Goal: Task Accomplishment & Management: Manage account settings

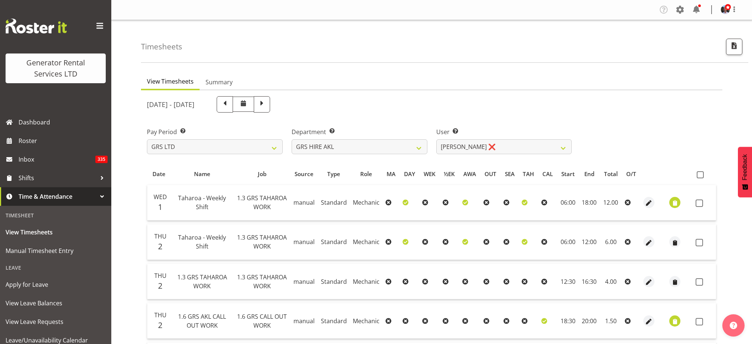
select select "20"
click at [564, 146] on select "[PERSON_NAME] ❌ [PERSON_NAME] ❌ [PERSON_NAME] ❌ [PERSON_NAME] ❌ [PERSON_NAME] ❌…" at bounding box center [504, 146] width 136 height 15
select select "5730"
click at [436, 139] on select "[PERSON_NAME] ❌ [PERSON_NAME] ❌ [PERSON_NAME] ❌ [PERSON_NAME] ❌ [PERSON_NAME] ❌…" at bounding box center [504, 146] width 136 height 15
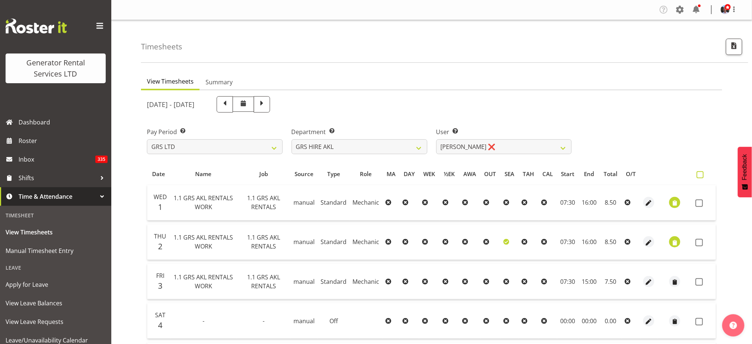
click at [699, 174] on span at bounding box center [700, 174] width 7 height 7
click at [699, 174] on input "checkbox" at bounding box center [699, 174] width 5 height 5
checkbox input "true"
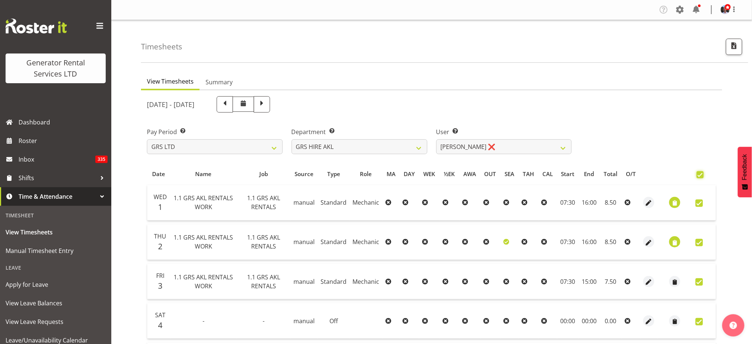
checkbox input "true"
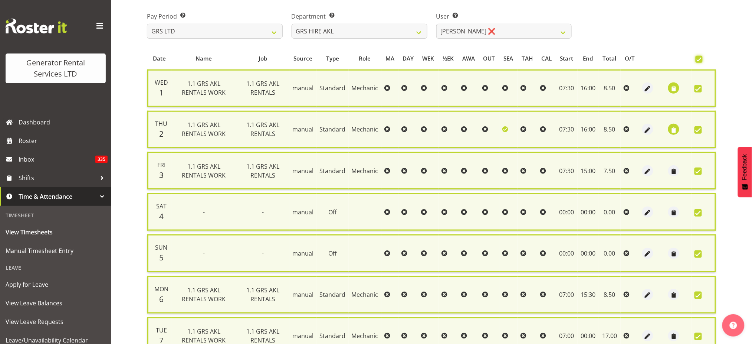
scroll to position [49, 0]
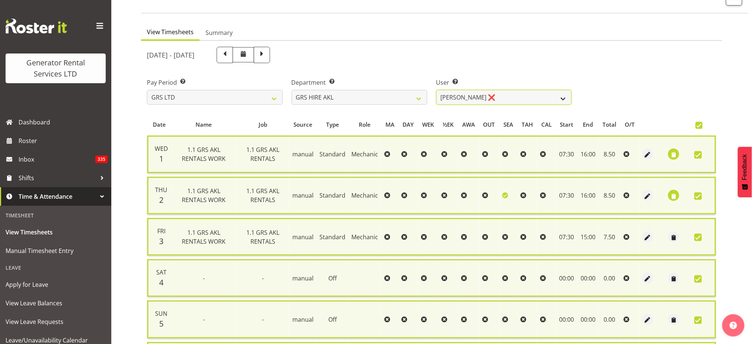
click at [561, 97] on select "[PERSON_NAME] ❌ [PERSON_NAME] ❌ [PERSON_NAME] ❌ [PERSON_NAME] ❌ [PERSON_NAME] ❌…" at bounding box center [504, 97] width 136 height 15
select select "9902"
click at [436, 90] on select "[PERSON_NAME] ❌ [PERSON_NAME] ❌ [PERSON_NAME] ❌ [PERSON_NAME] ❌ [PERSON_NAME] ❌…" at bounding box center [504, 97] width 136 height 15
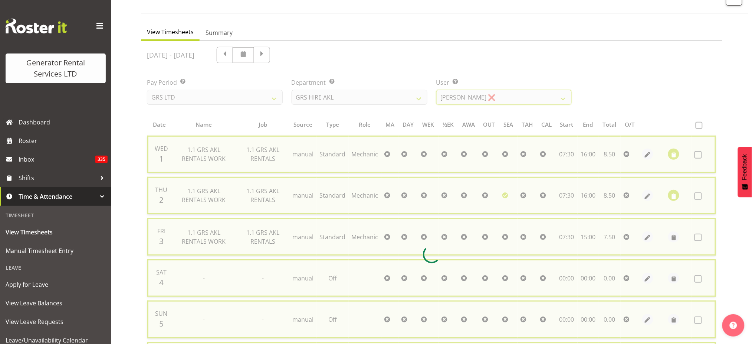
checkbox input "false"
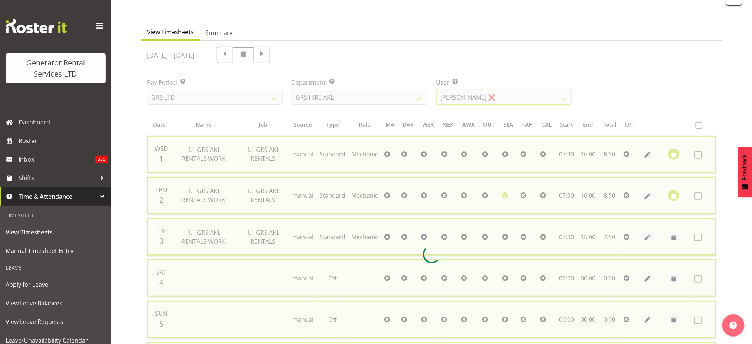
checkbox input "false"
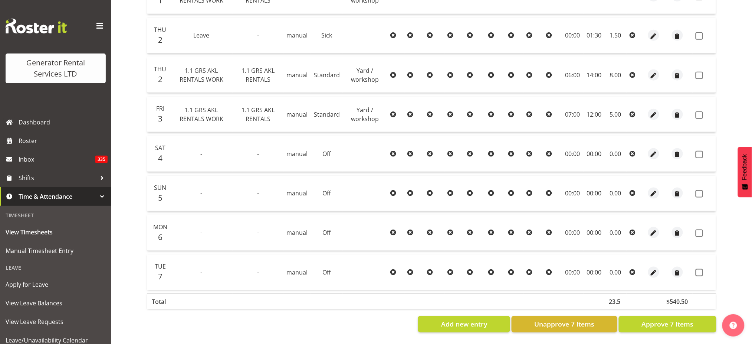
scroll to position [0, 0]
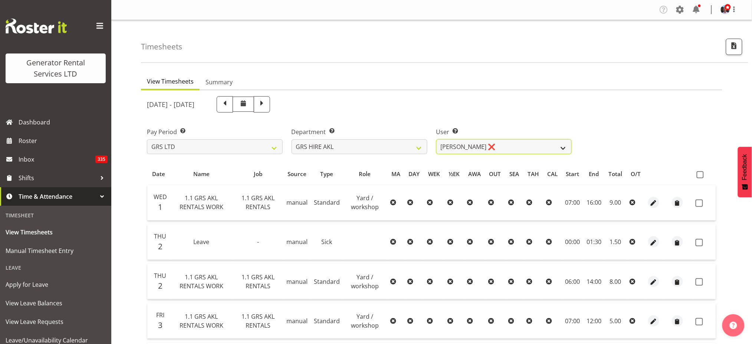
click at [562, 146] on select "[PERSON_NAME] ❌ [PERSON_NAME] ❌ [PERSON_NAME] ❌ [PERSON_NAME] ❌ [PERSON_NAME] ❌…" at bounding box center [504, 146] width 136 height 15
select select "153"
click at [436, 139] on select "[PERSON_NAME] ❌ [PERSON_NAME] ❌ [PERSON_NAME] ❌ [PERSON_NAME] ❌ [PERSON_NAME] ❌…" at bounding box center [504, 146] width 136 height 15
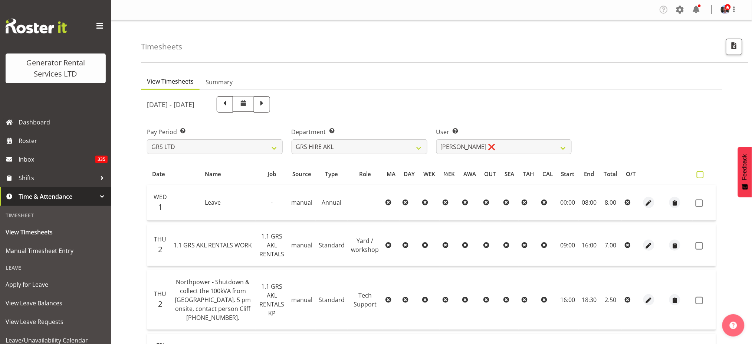
click at [698, 174] on span at bounding box center [700, 174] width 7 height 7
click at [698, 174] on input "checkbox" at bounding box center [699, 174] width 5 height 5
checkbox input "true"
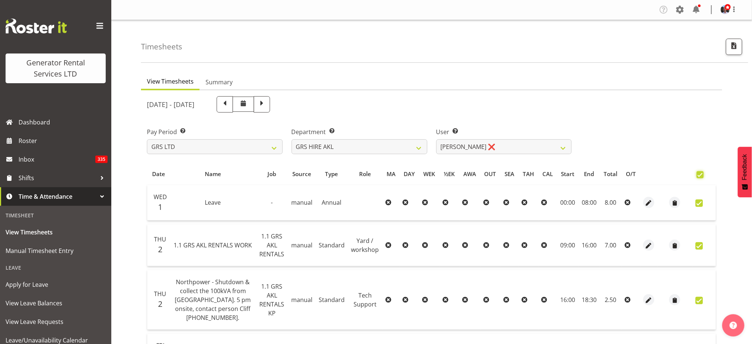
checkbox input "true"
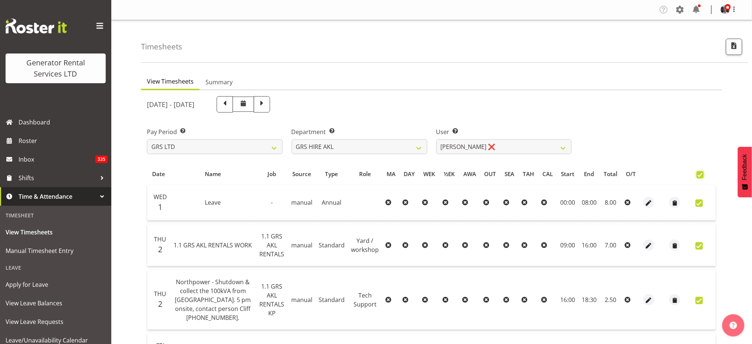
checkbox input "true"
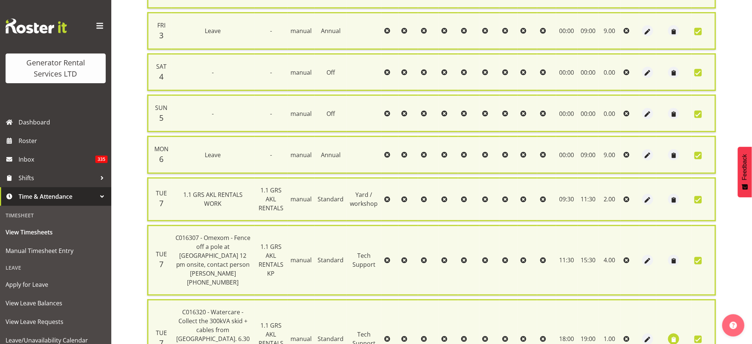
scroll to position [394, 0]
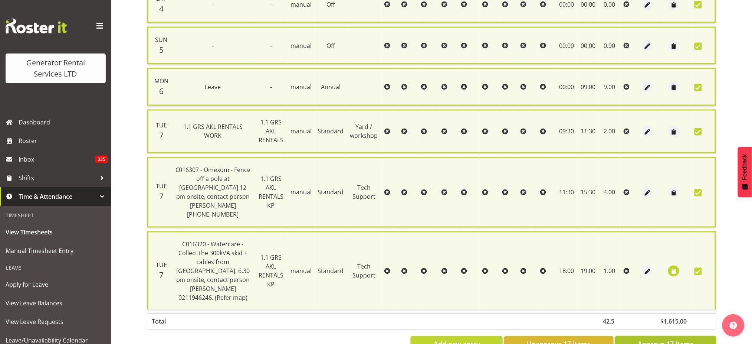
click at [649, 339] on span "Approve 17 Items" at bounding box center [666, 344] width 56 height 10
checkbox input "false"
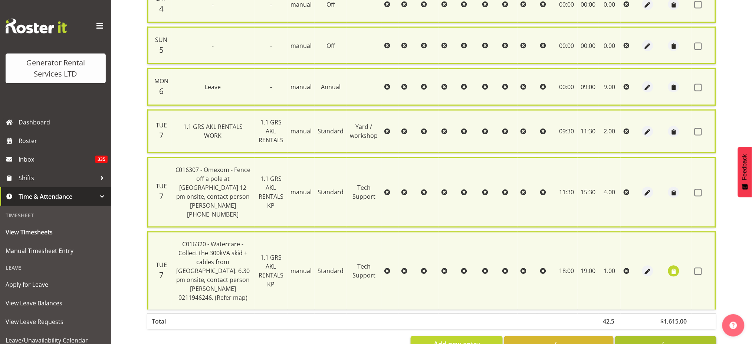
checkbox input "false"
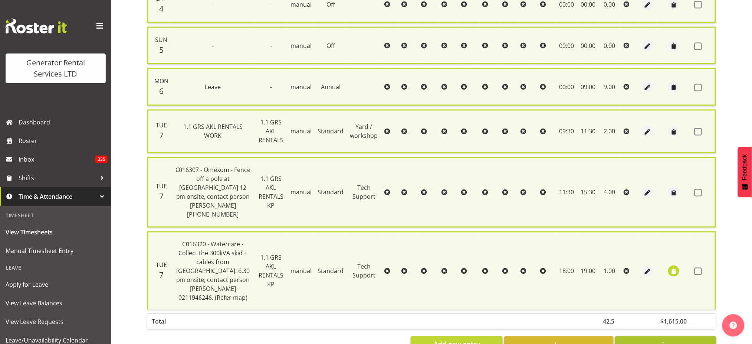
checkbox input "false"
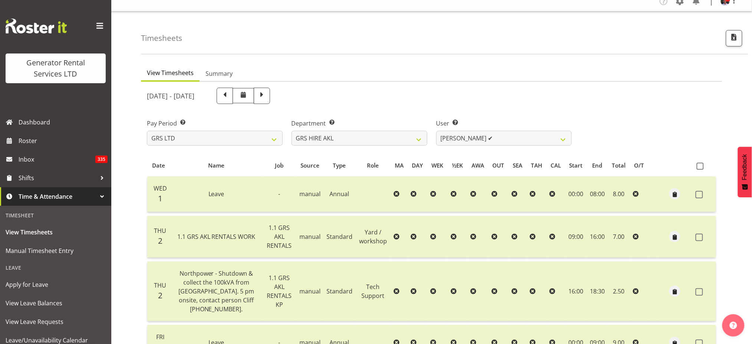
scroll to position [0, 0]
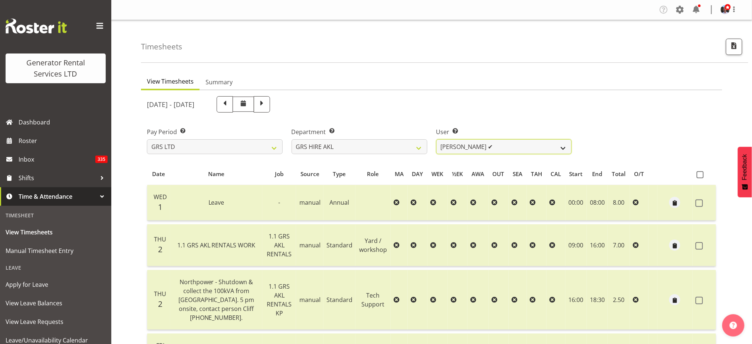
click at [564, 146] on select "[PERSON_NAME] ❌ [PERSON_NAME] ❌ [PERSON_NAME] ✔ [PERSON_NAME] ❌ [PERSON_NAME] ❌…" at bounding box center [504, 146] width 136 height 15
select select "172"
click at [436, 139] on select "[PERSON_NAME] ❌ [PERSON_NAME] ❌ [PERSON_NAME] ✔ [PERSON_NAME] ❌ [PERSON_NAME] ❌…" at bounding box center [504, 146] width 136 height 15
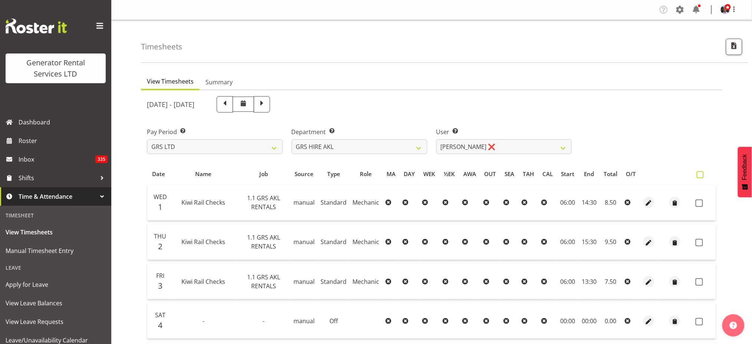
click at [700, 174] on span at bounding box center [700, 174] width 7 height 7
click at [700, 174] on input "checkbox" at bounding box center [699, 174] width 5 height 5
checkbox input "true"
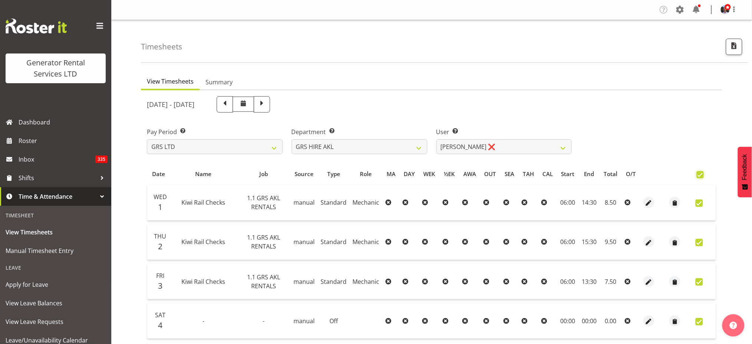
checkbox input "true"
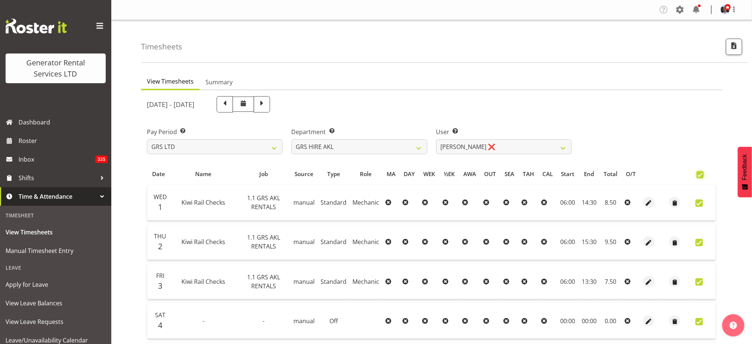
checkbox input "true"
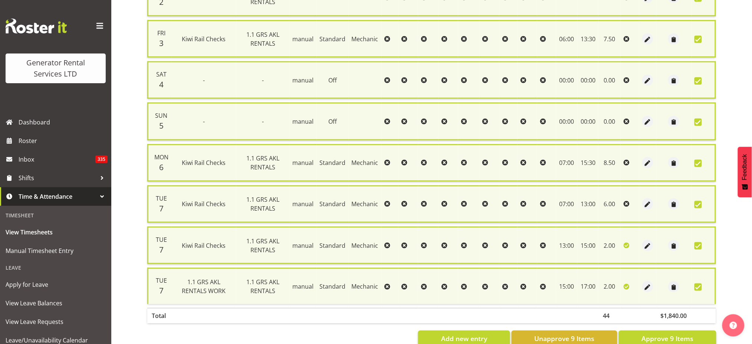
scroll to position [260, 0]
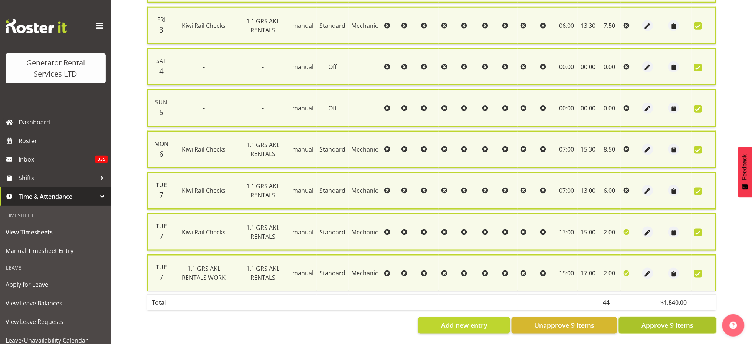
click at [664, 320] on span "Approve 9 Items" at bounding box center [667, 325] width 52 height 10
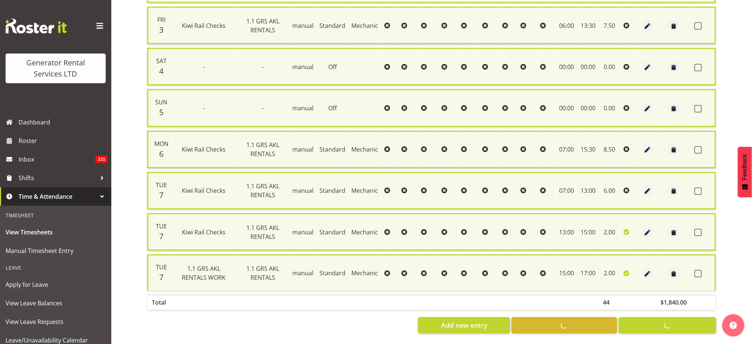
checkbox input "false"
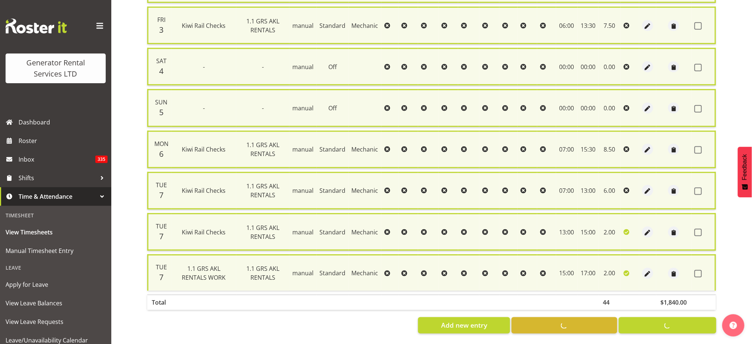
checkbox input "false"
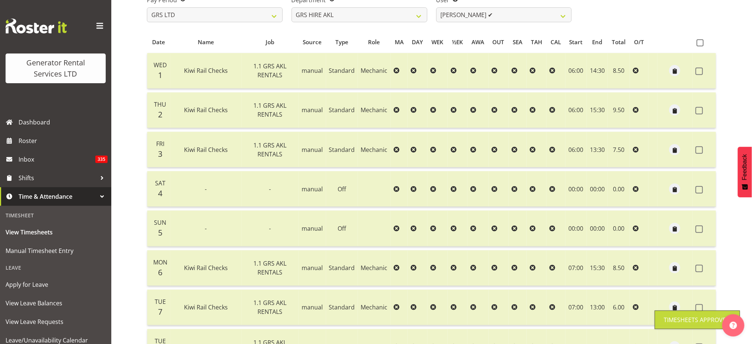
scroll to position [3, 0]
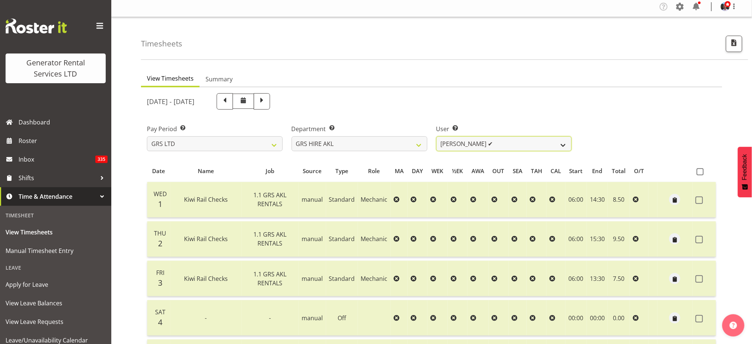
click at [563, 143] on select "[PERSON_NAME] ❌ [PERSON_NAME] ❌ [PERSON_NAME] ✔ [PERSON_NAME] ❌ [PERSON_NAME] ❌…" at bounding box center [504, 143] width 136 height 15
select select "176"
click at [436, 136] on select "[PERSON_NAME] ❌ [PERSON_NAME] ❌ [PERSON_NAME] ✔ [PERSON_NAME] ❌ [PERSON_NAME] ❌…" at bounding box center [504, 143] width 136 height 15
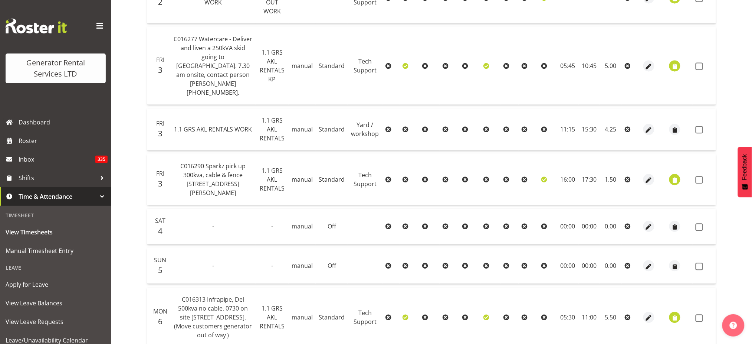
scroll to position [792, 0]
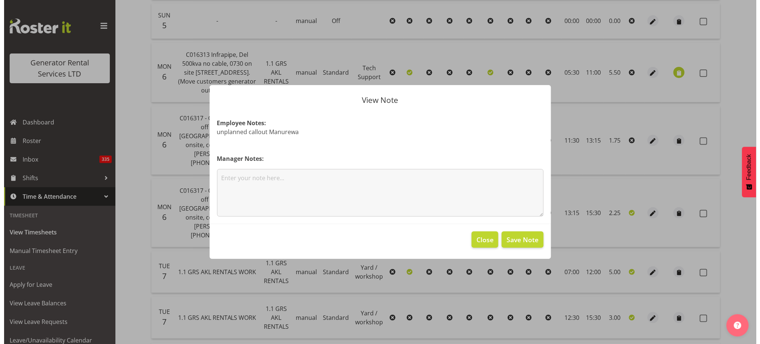
scroll to position [774, 0]
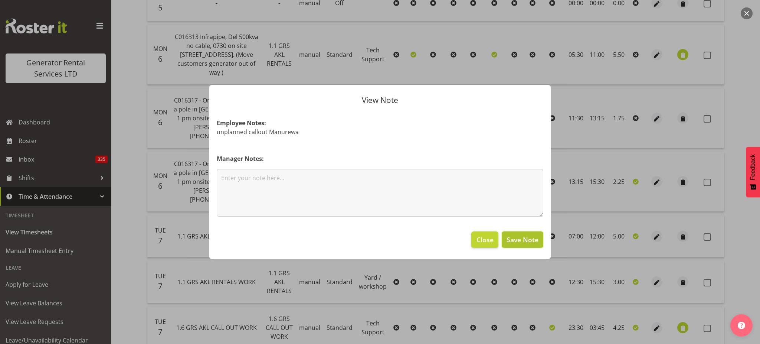
click at [520, 237] on span "Save Note" at bounding box center [522, 239] width 32 height 10
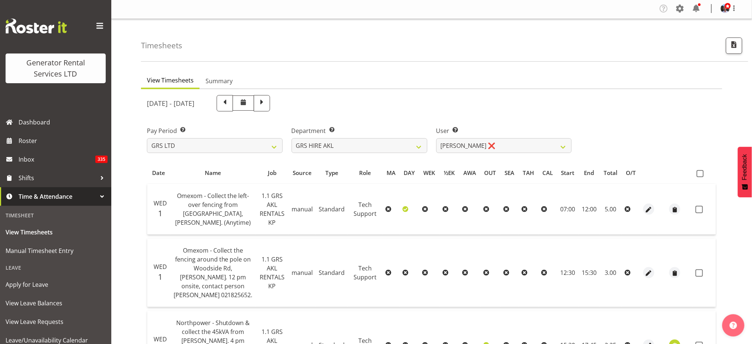
scroll to position [0, 0]
click at [701, 175] on span at bounding box center [700, 174] width 7 height 7
click at [701, 175] on input "checkbox" at bounding box center [699, 174] width 5 height 5
checkbox input "true"
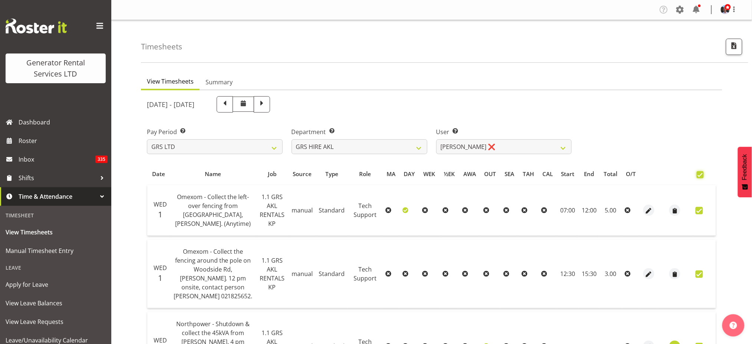
checkbox input "true"
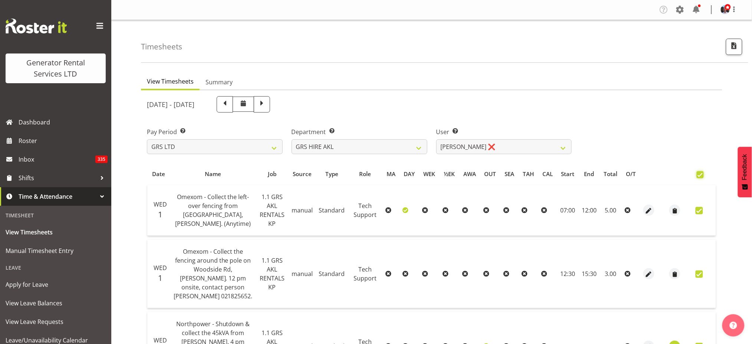
checkbox input "true"
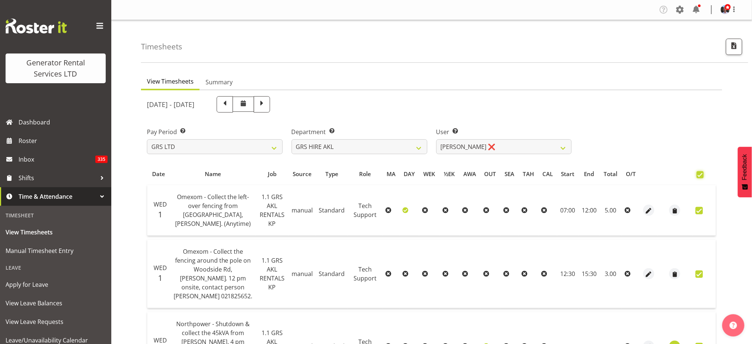
checkbox input "true"
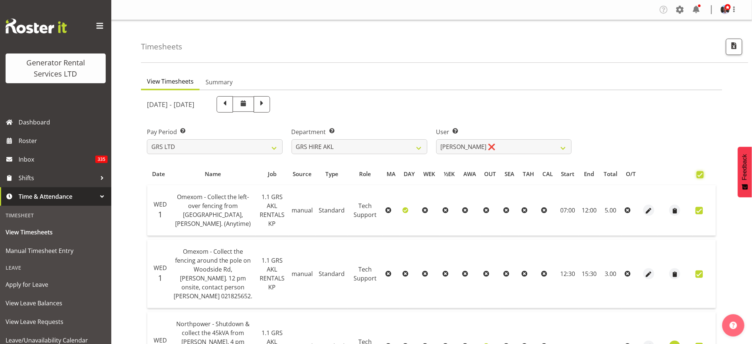
checkbox input "true"
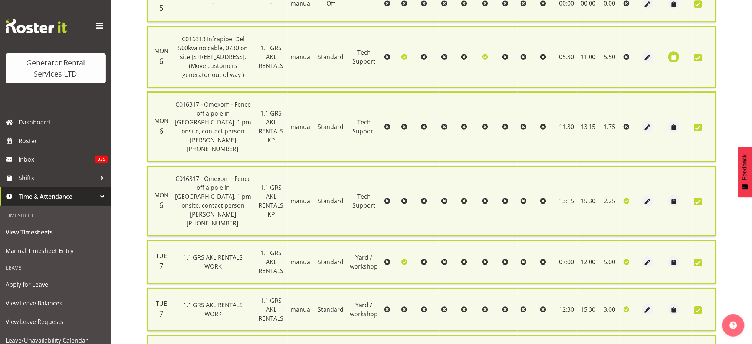
scroll to position [838, 0]
checkbox input "false"
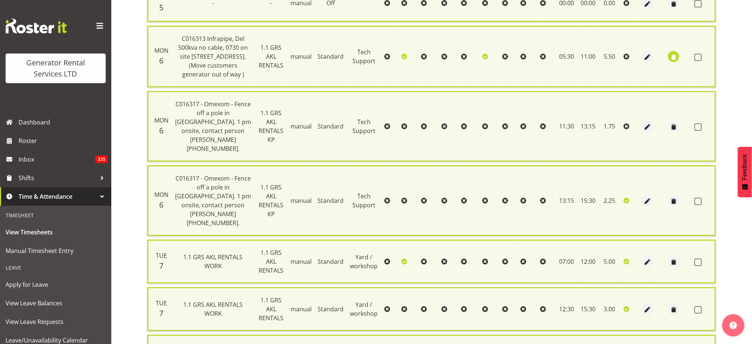
checkbox input "false"
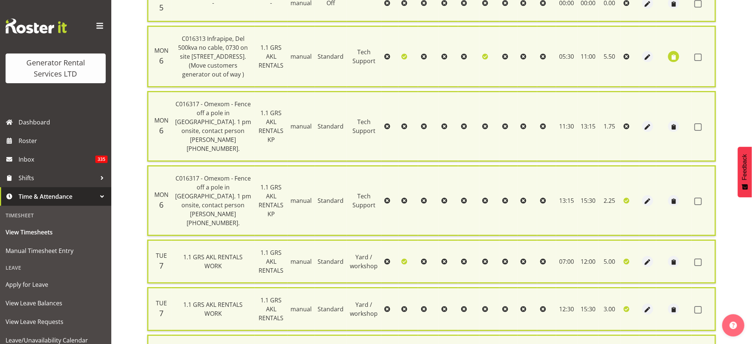
checkbox input "false"
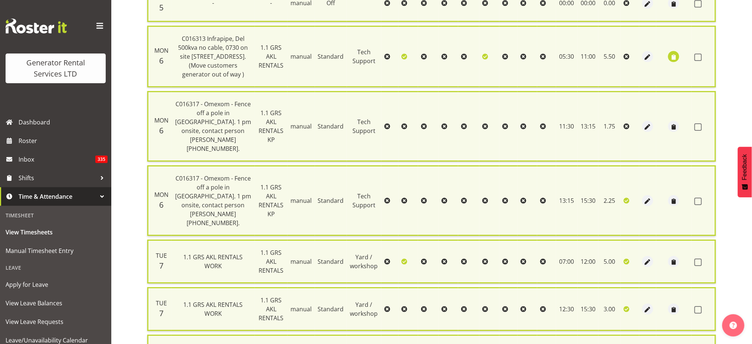
checkbox input "false"
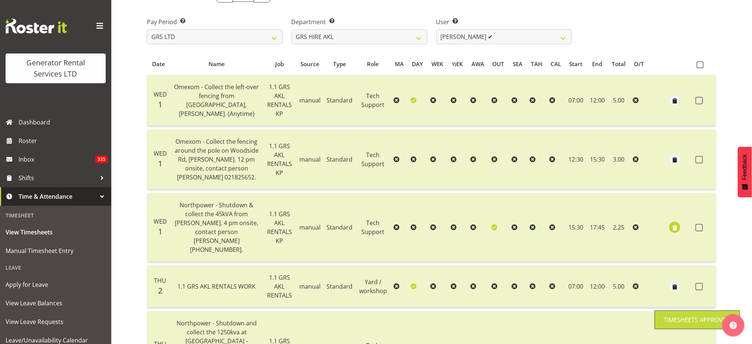
scroll to position [0, 0]
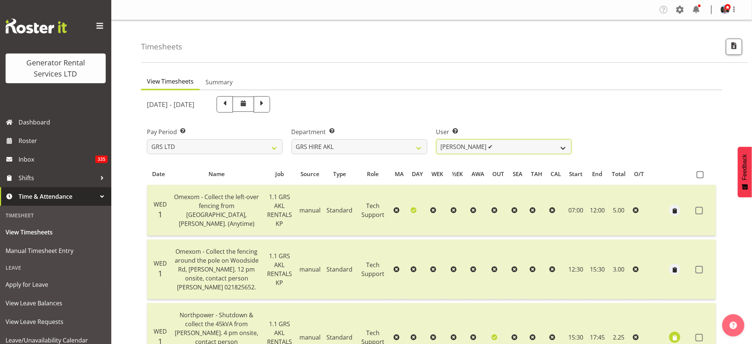
click at [561, 146] on select "[PERSON_NAME] ❌ [PERSON_NAME] ❌ [PERSON_NAME] ✔ [PERSON_NAME] ❌ [PERSON_NAME] ❌…" at bounding box center [504, 146] width 136 height 15
select select "178"
click at [436, 139] on select "[PERSON_NAME] ❌ [PERSON_NAME] ❌ [PERSON_NAME] ✔ [PERSON_NAME] ❌ [PERSON_NAME] ❌…" at bounding box center [504, 146] width 136 height 15
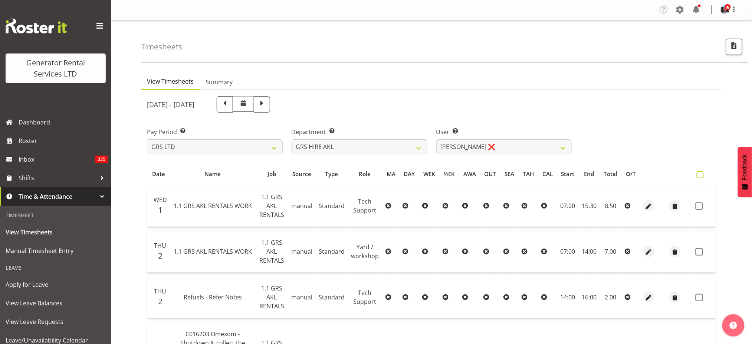
click at [702, 174] on span at bounding box center [700, 174] width 7 height 7
click at [702, 174] on input "checkbox" at bounding box center [699, 174] width 5 height 5
checkbox input "true"
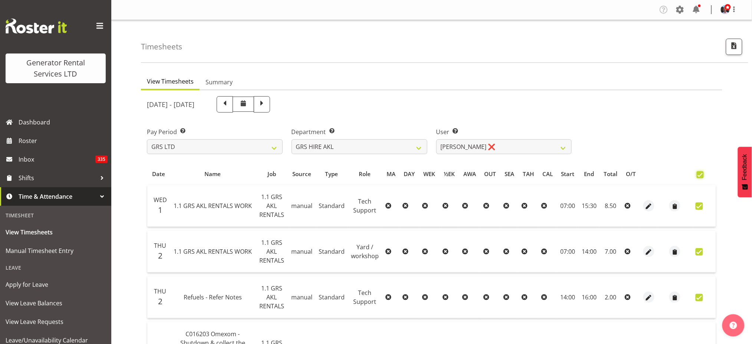
checkbox input "true"
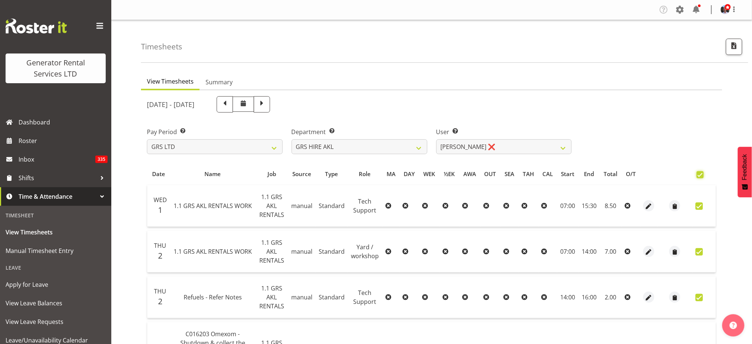
checkbox input "true"
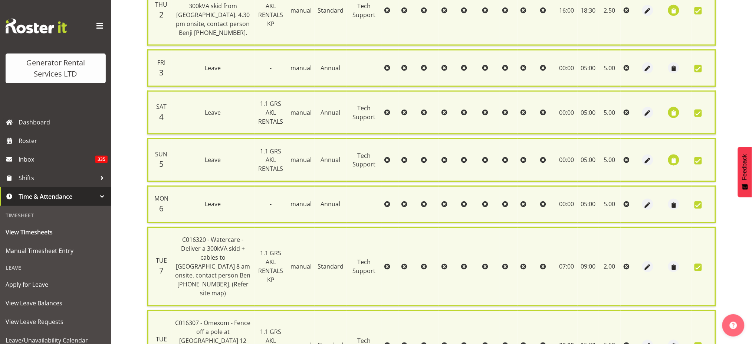
scroll to position [422, 0]
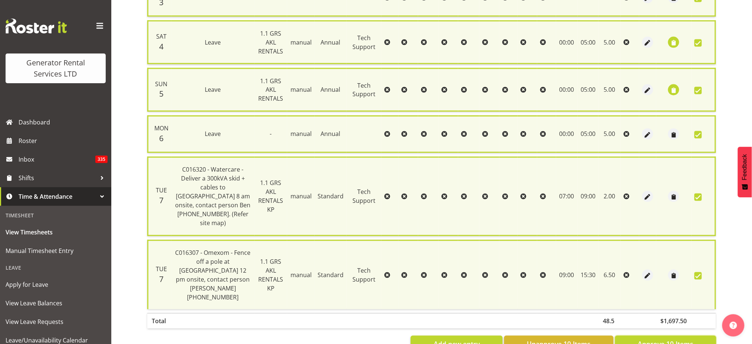
click at [660, 339] on span "Approve 10 Items" at bounding box center [666, 344] width 56 height 10
checkbox input "false"
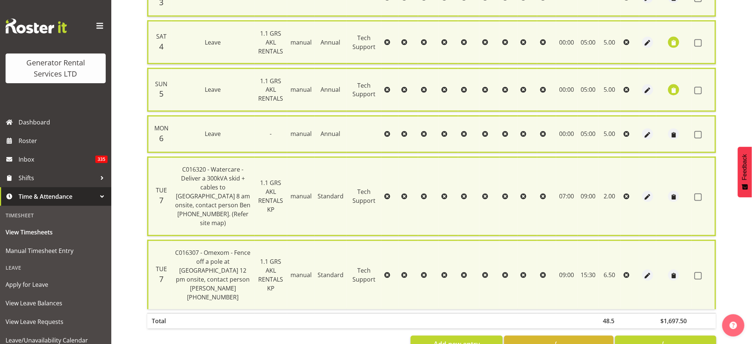
checkbox input "false"
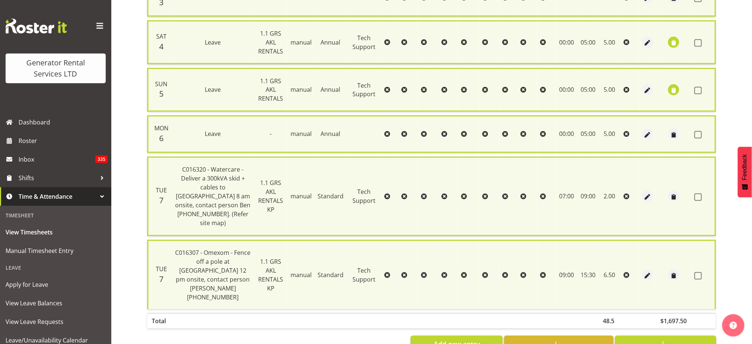
checkbox input "false"
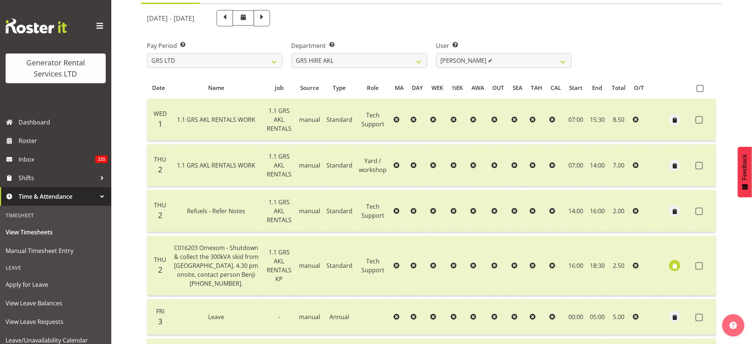
scroll to position [0, 0]
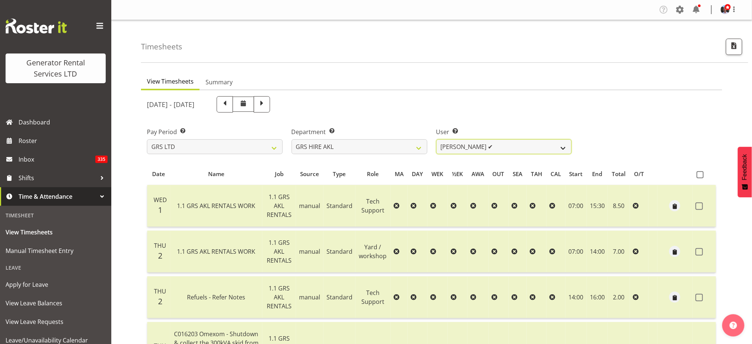
click at [563, 147] on select "[PERSON_NAME] ❌ [PERSON_NAME] ❌ [PERSON_NAME] ✔ [PERSON_NAME] ❌ [PERSON_NAME] ❌…" at bounding box center [504, 146] width 136 height 15
select select "177"
click at [436, 139] on select "[PERSON_NAME] ❌ [PERSON_NAME] ❌ [PERSON_NAME] ✔ [PERSON_NAME] ❌ [PERSON_NAME] ❌…" at bounding box center [504, 146] width 136 height 15
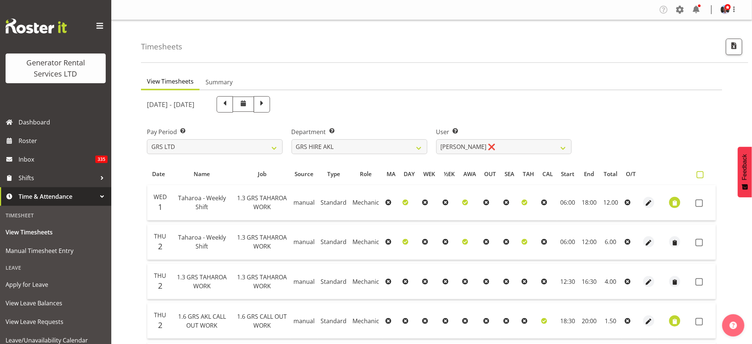
click at [701, 175] on span at bounding box center [700, 174] width 7 height 7
click at [701, 175] on input "checkbox" at bounding box center [699, 174] width 5 height 5
checkbox input "true"
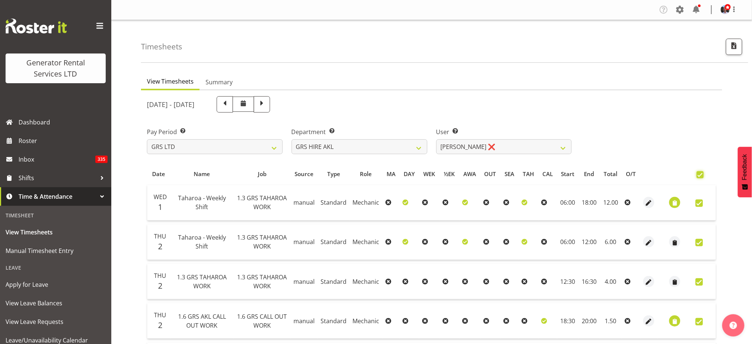
checkbox input "true"
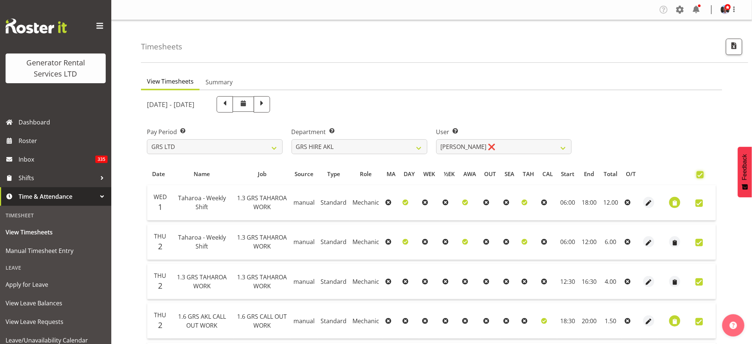
checkbox input "true"
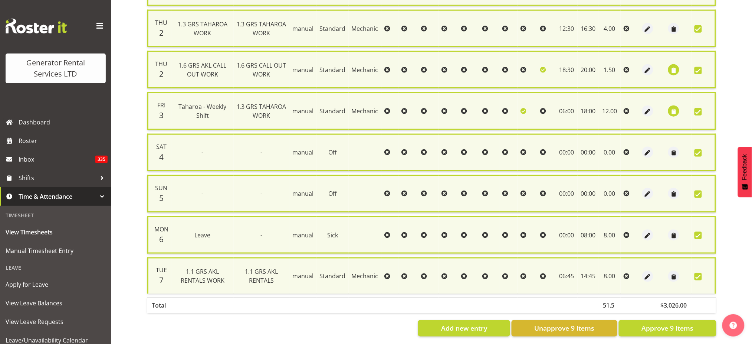
scroll to position [260, 0]
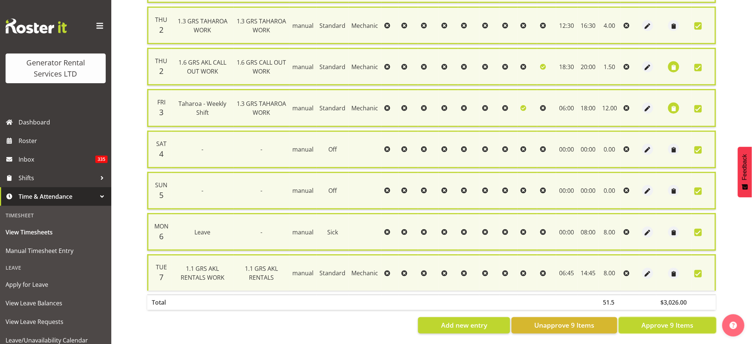
click at [662, 320] on span "Approve 9 Items" at bounding box center [667, 325] width 52 height 10
checkbox input "false"
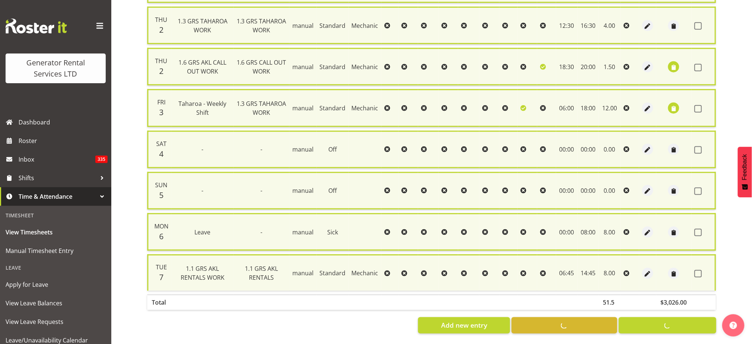
checkbox input "false"
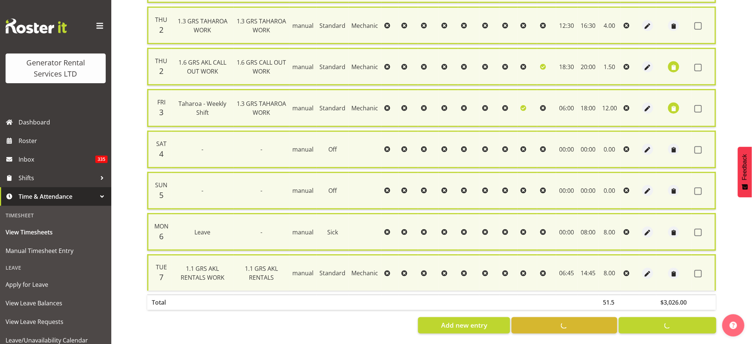
checkbox input "false"
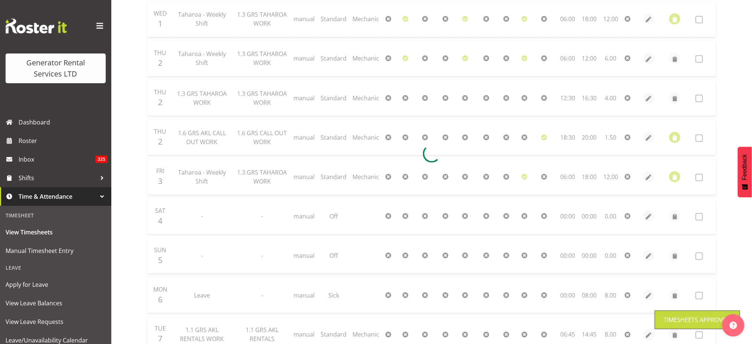
scroll to position [3, 0]
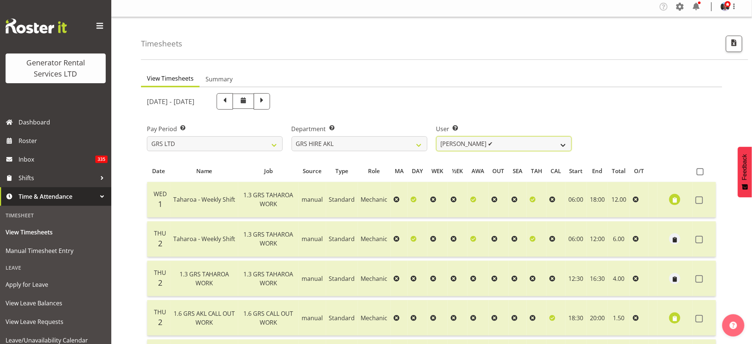
click at [563, 142] on select "[PERSON_NAME] ❌ [PERSON_NAME] ❌ [PERSON_NAME] ✔ [PERSON_NAME] ❌ [PERSON_NAME] ❌…" at bounding box center [504, 143] width 136 height 15
select select "10446"
click at [436, 136] on select "[PERSON_NAME] ❌ [PERSON_NAME] ❌ [PERSON_NAME] ✔ [PERSON_NAME] ❌ [PERSON_NAME] ❌…" at bounding box center [504, 143] width 136 height 15
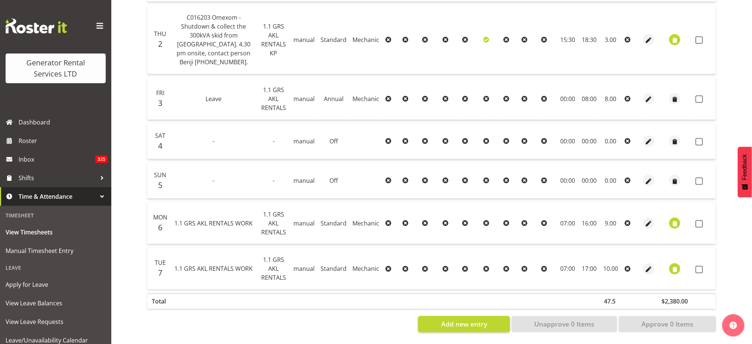
scroll to position [28, 0]
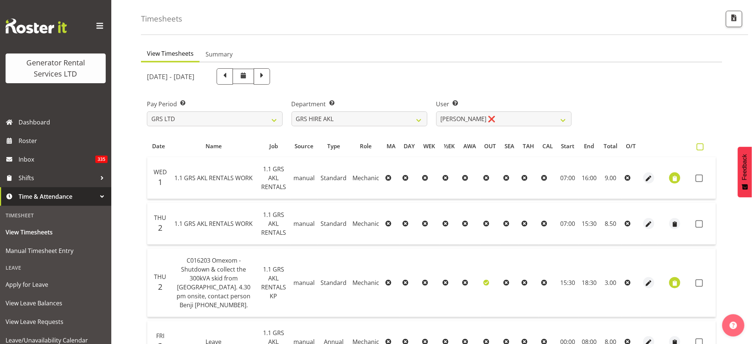
click at [699, 145] on span at bounding box center [700, 146] width 7 height 7
click at [699, 145] on input "checkbox" at bounding box center [699, 146] width 5 height 5
checkbox input "true"
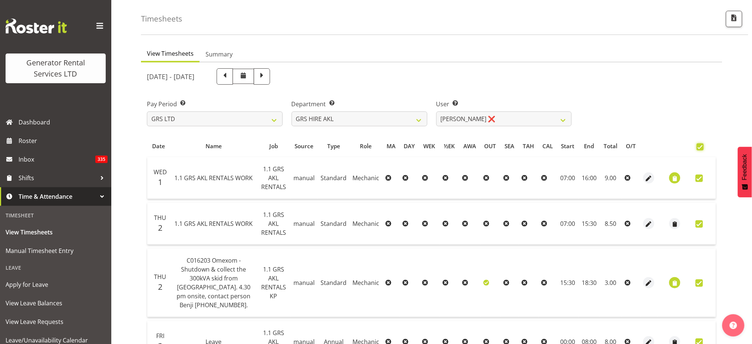
checkbox input "true"
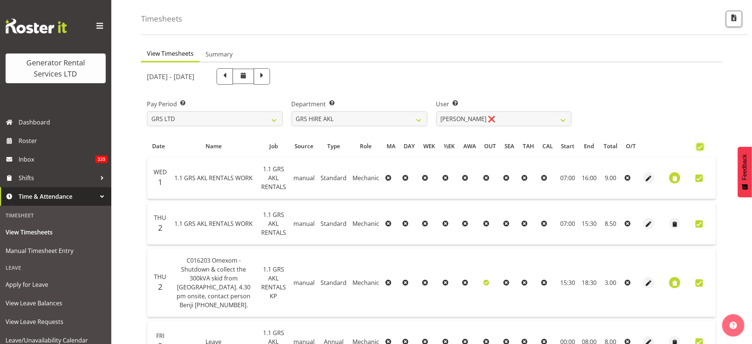
checkbox input "true"
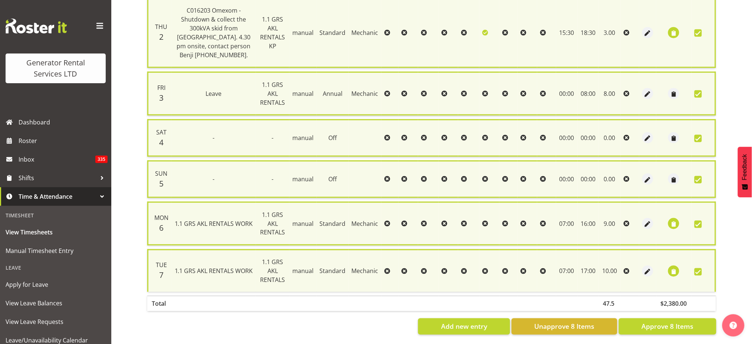
scroll to position [284, 0]
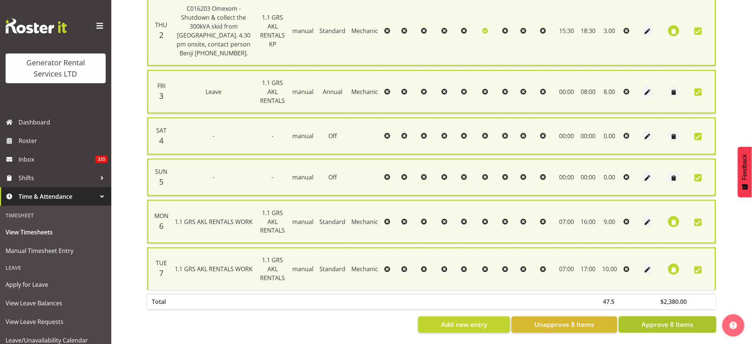
click at [652, 319] on span "Approve 8 Items" at bounding box center [667, 324] width 52 height 10
checkbox input "false"
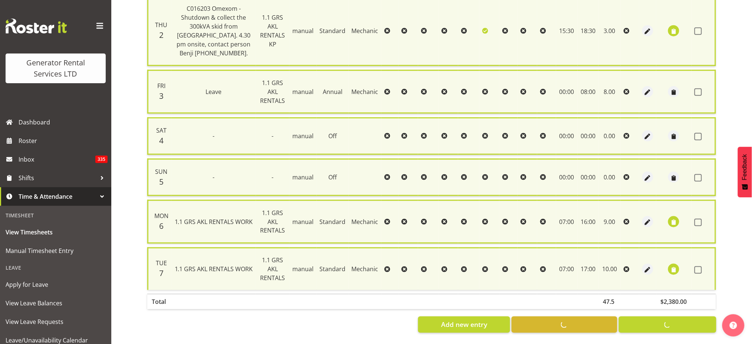
checkbox input "false"
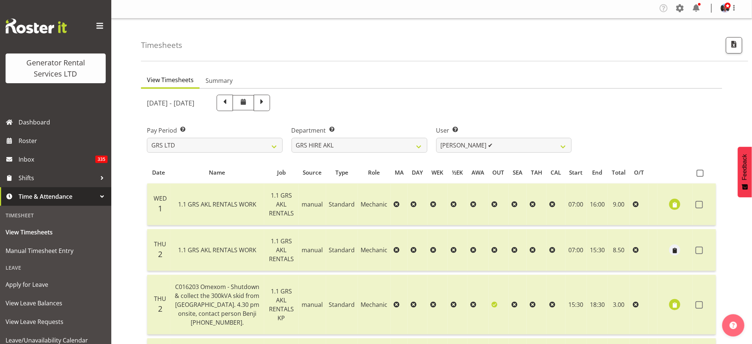
scroll to position [0, 0]
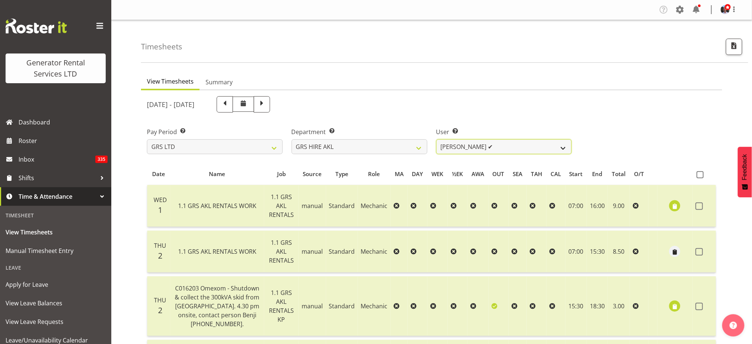
click at [562, 146] on select "[PERSON_NAME] ❌ [PERSON_NAME] ❌ [PERSON_NAME] ✔ [PERSON_NAME] ❌ [PERSON_NAME] ❌…" at bounding box center [504, 146] width 136 height 15
select select "192"
click at [436, 139] on select "[PERSON_NAME] ❌ [PERSON_NAME] ❌ [PERSON_NAME] ✔ [PERSON_NAME] ❌ [PERSON_NAME] ❌…" at bounding box center [504, 146] width 136 height 15
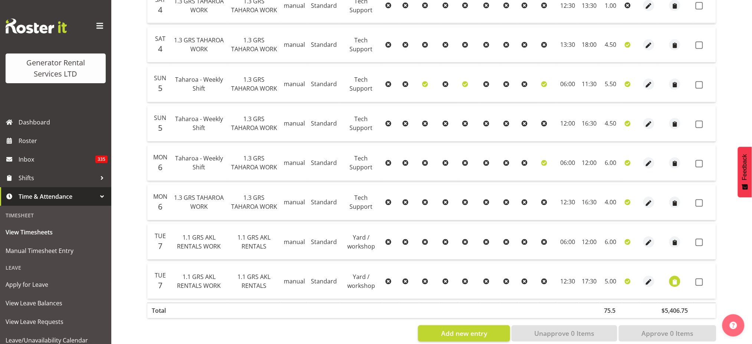
scroll to position [486, 0]
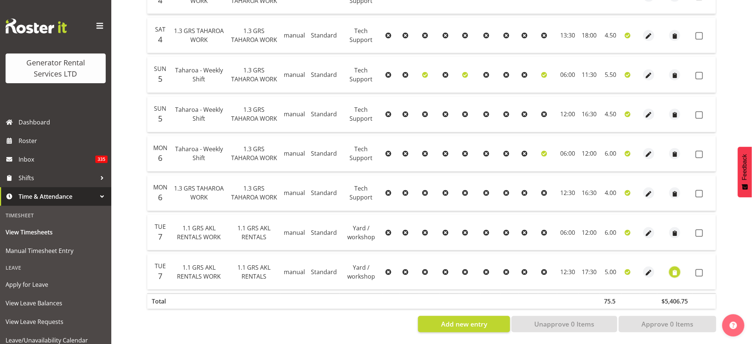
click at [673, 268] on span "button" at bounding box center [675, 272] width 9 height 9
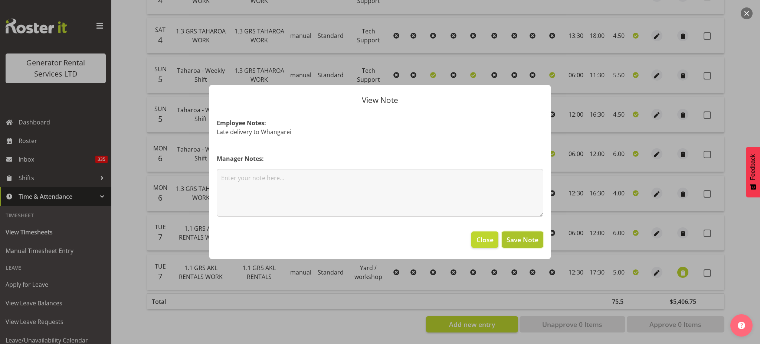
click at [528, 240] on span "Save Note" at bounding box center [522, 239] width 32 height 10
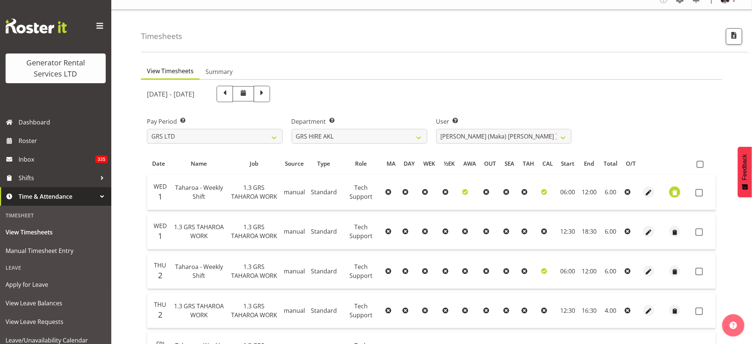
scroll to position [0, 0]
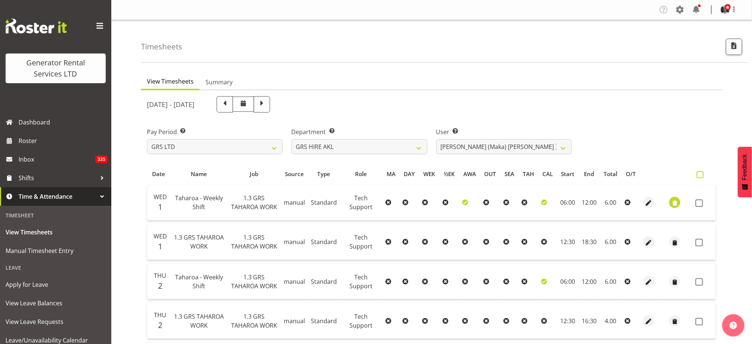
click at [699, 173] on span at bounding box center [700, 174] width 7 height 7
click at [699, 173] on input "checkbox" at bounding box center [699, 174] width 5 height 5
checkbox input "true"
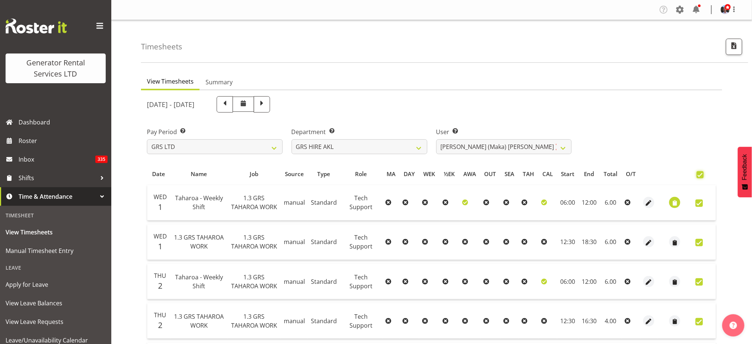
checkbox input "true"
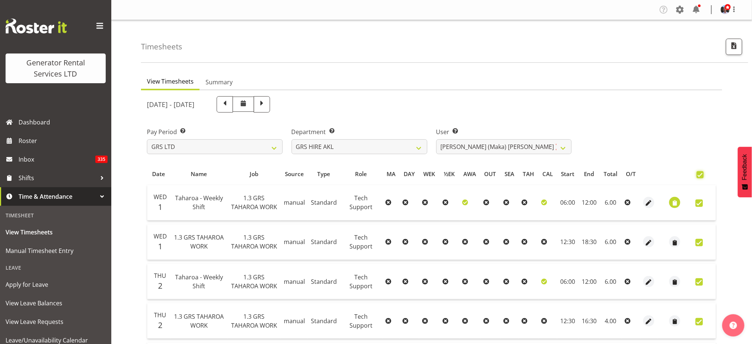
checkbox input "true"
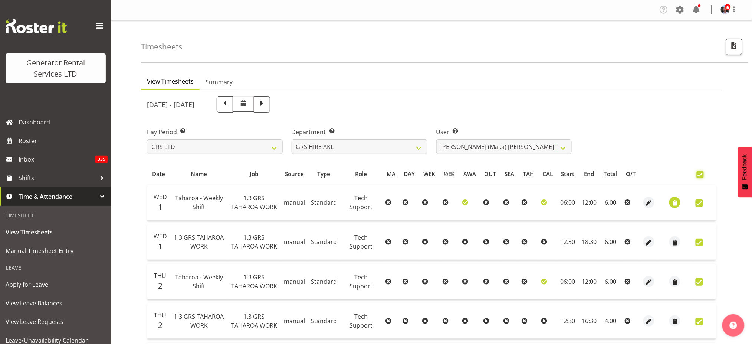
checkbox input "true"
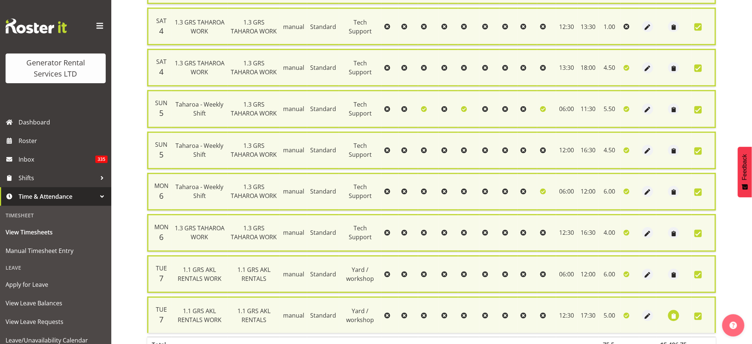
scroll to position [503, 0]
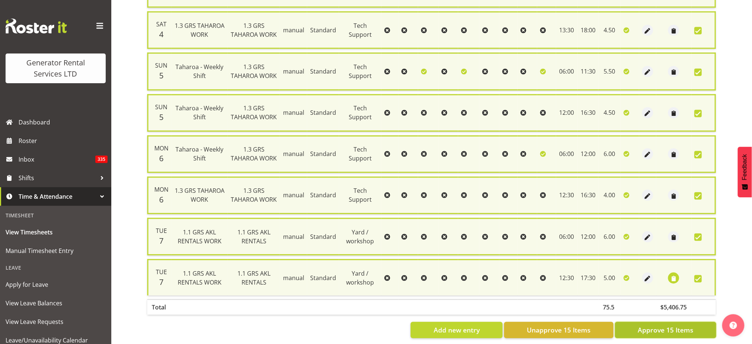
click at [657, 325] on span "Approve 15 Items" at bounding box center [666, 330] width 56 height 10
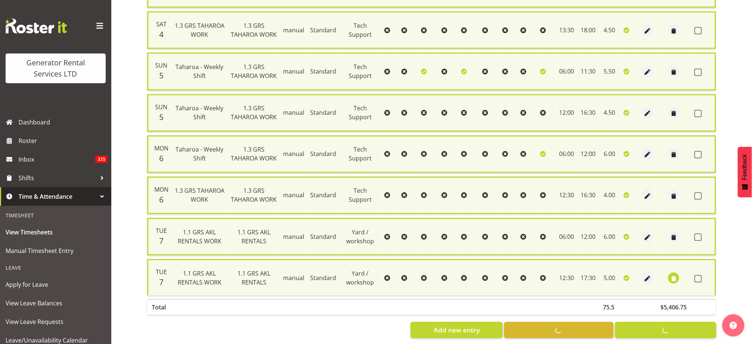
checkbox input "false"
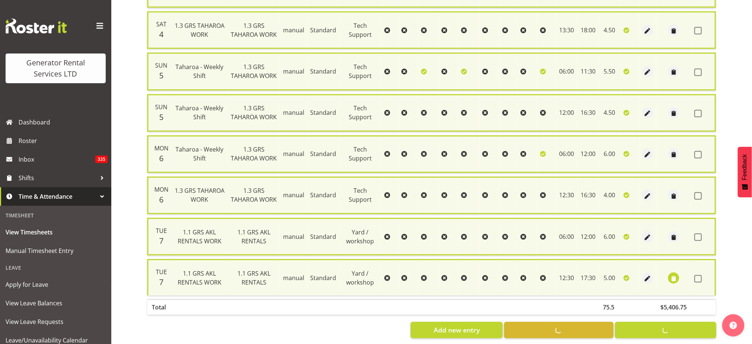
checkbox input "false"
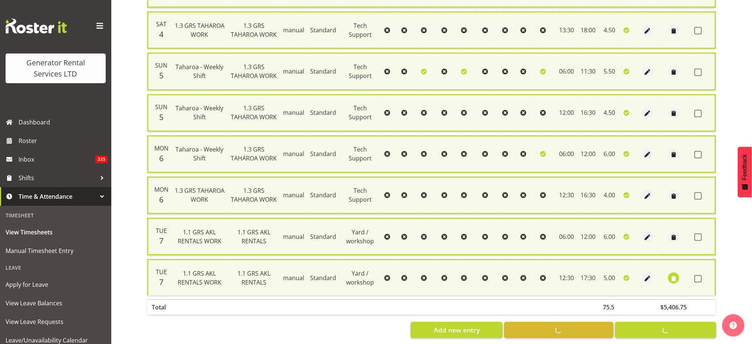
checkbox input "false"
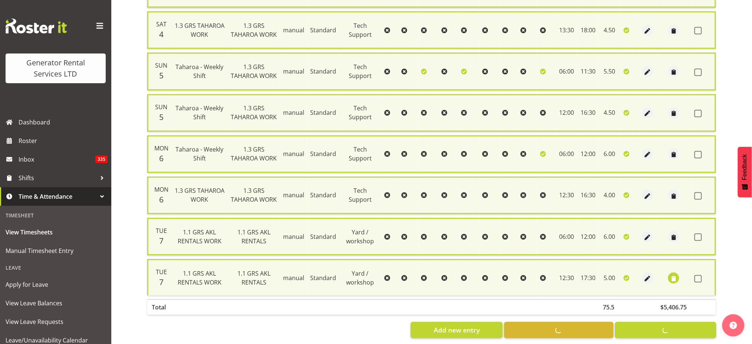
checkbox input "false"
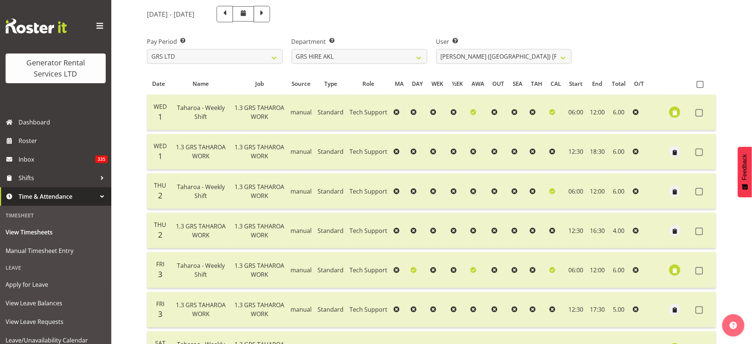
scroll to position [0, 0]
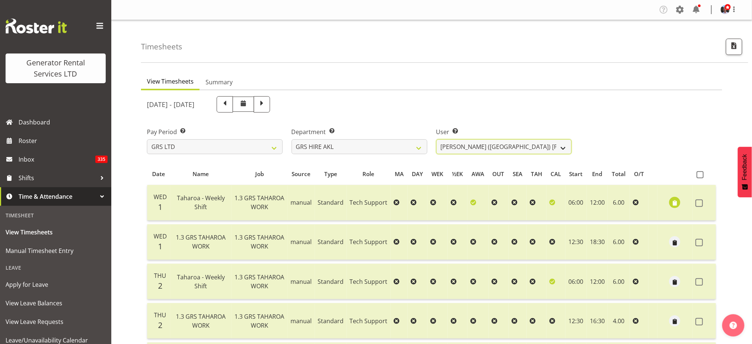
click at [565, 147] on select "[PERSON_NAME] ❌ [PERSON_NAME] ❌ [PERSON_NAME] ✔ [PERSON_NAME] ❌ [PERSON_NAME] ❌…" at bounding box center [504, 146] width 136 height 15
select select "4198"
click at [436, 139] on select "[PERSON_NAME] ❌ [PERSON_NAME] ❌ [PERSON_NAME] ✔ [PERSON_NAME] ❌ [PERSON_NAME] ❌…" at bounding box center [504, 146] width 136 height 15
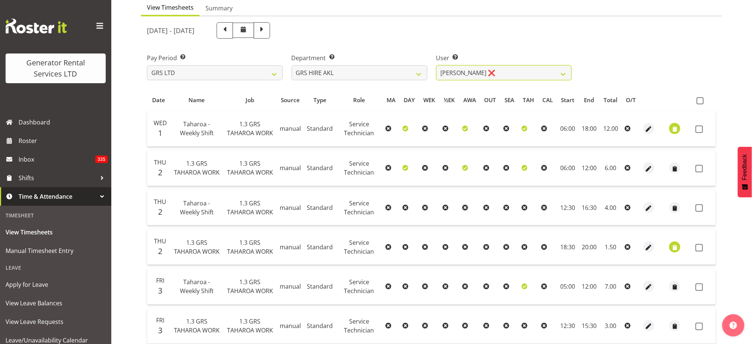
scroll to position [99, 0]
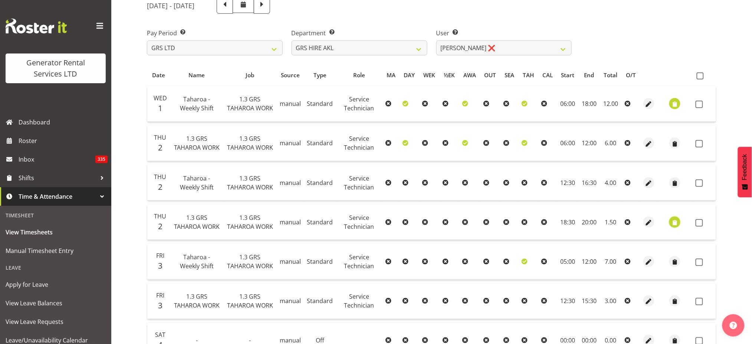
click at [674, 222] on span "button" at bounding box center [675, 222] width 9 height 9
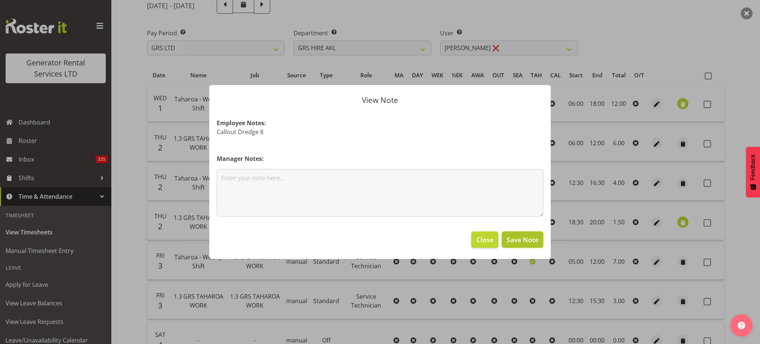
click at [532, 242] on span "Save Note" at bounding box center [522, 239] width 32 height 10
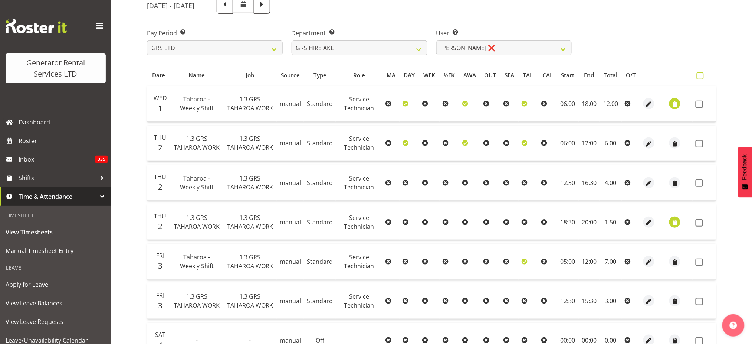
click at [699, 74] on span at bounding box center [700, 75] width 7 height 7
click at [699, 74] on input "checkbox" at bounding box center [699, 75] width 5 height 5
checkbox input "true"
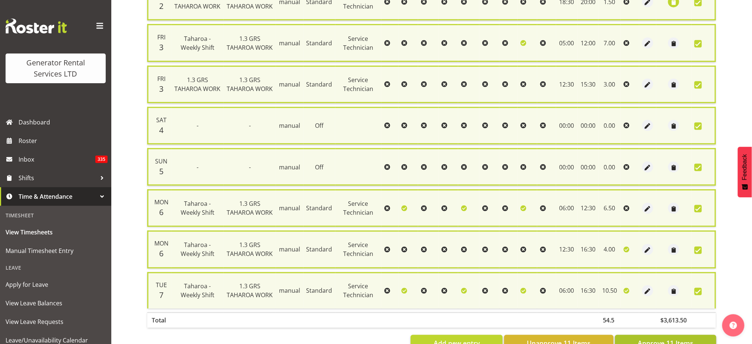
scroll to position [341, 0]
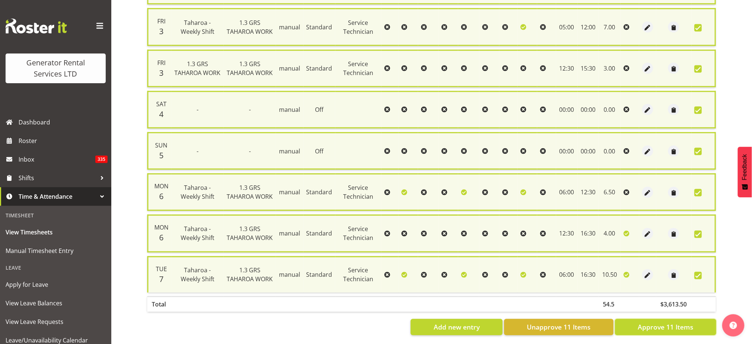
click at [664, 322] on span "Approve 11 Items" at bounding box center [666, 327] width 56 height 10
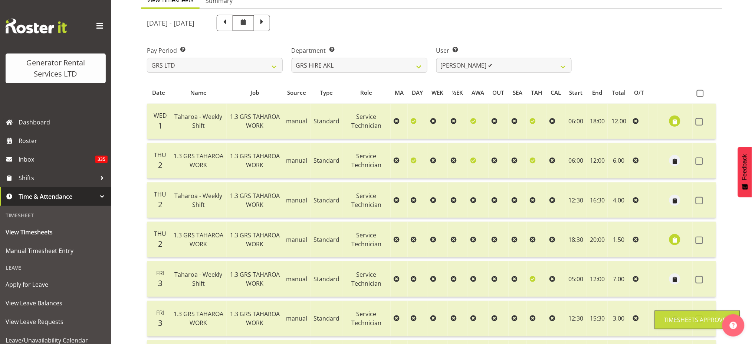
scroll to position [0, 0]
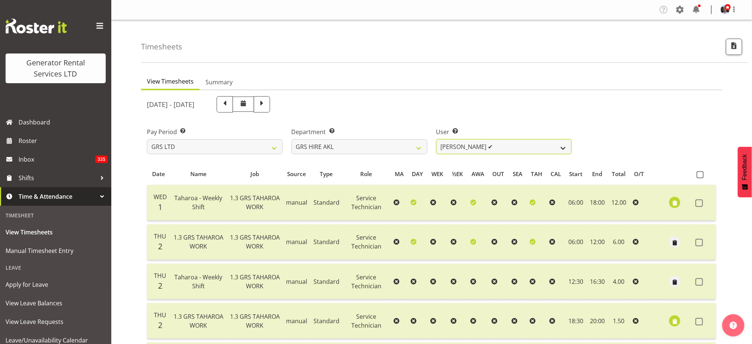
click at [563, 146] on select "[PERSON_NAME] ❌ [PERSON_NAME] ❌ [PERSON_NAME] ✔ [PERSON_NAME] ❌ [PERSON_NAME] ❌…" at bounding box center [504, 146] width 136 height 15
click at [436, 139] on select "[PERSON_NAME] ❌ [PERSON_NAME] ❌ [PERSON_NAME] ✔ [PERSON_NAME] ❌ [PERSON_NAME] ❌…" at bounding box center [504, 146] width 136 height 15
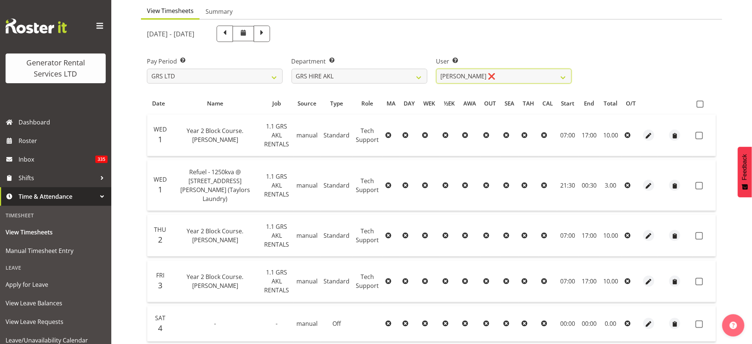
scroll to position [69, 0]
click at [702, 104] on span at bounding box center [700, 105] width 7 height 7
click at [702, 104] on input "checkbox" at bounding box center [699, 105] width 5 height 5
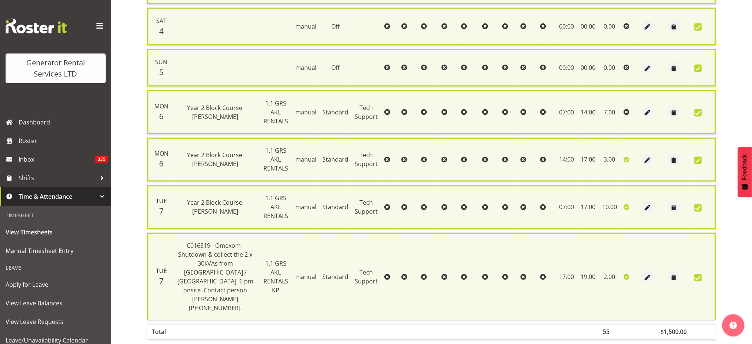
scroll to position [378, 0]
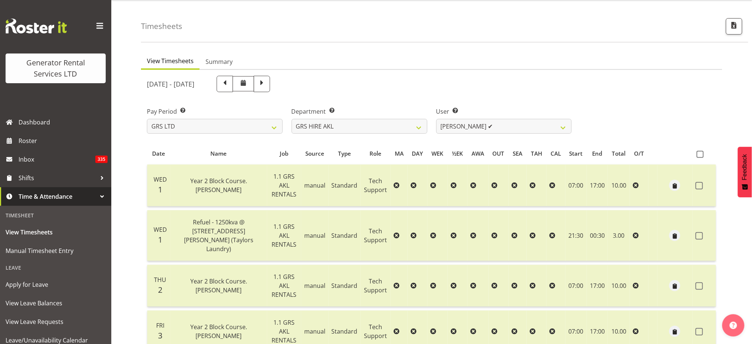
scroll to position [20, 0]
click at [563, 127] on select "[PERSON_NAME] ❌ [PERSON_NAME] ❌ [PERSON_NAME] ✔ [PERSON_NAME] ❌ [PERSON_NAME] ❌…" at bounding box center [504, 126] width 136 height 15
click at [436, 119] on select "[PERSON_NAME] ❌ [PERSON_NAME] ❌ [PERSON_NAME] ✔ [PERSON_NAME] ❌ [PERSON_NAME] ❌…" at bounding box center [504, 126] width 136 height 15
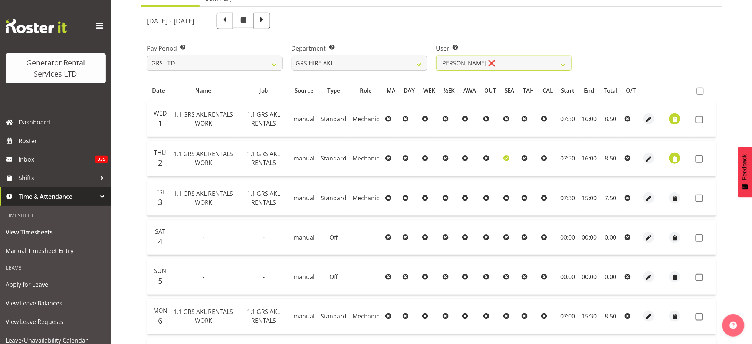
scroll to position [0, 0]
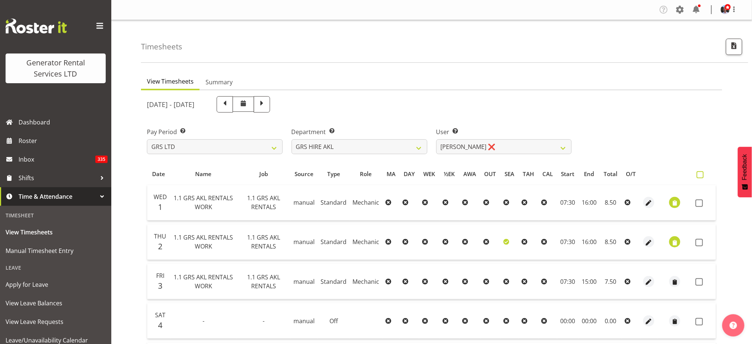
click at [699, 174] on span at bounding box center [700, 174] width 7 height 7
click at [699, 174] on input "checkbox" at bounding box center [699, 174] width 5 height 5
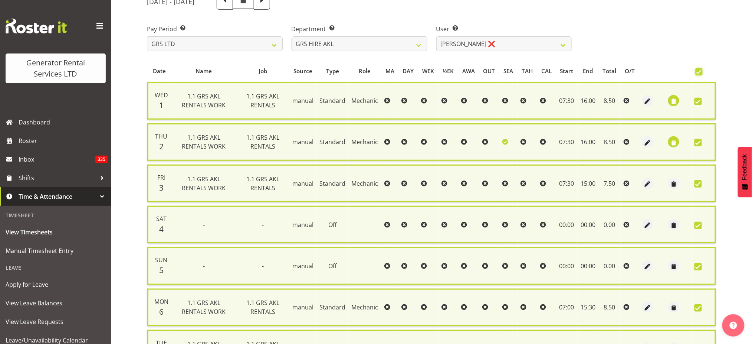
scroll to position [180, 0]
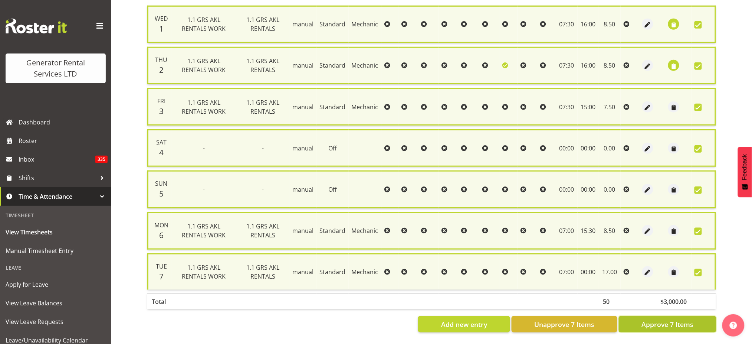
click at [661, 319] on span "Approve 7 Items" at bounding box center [667, 324] width 52 height 10
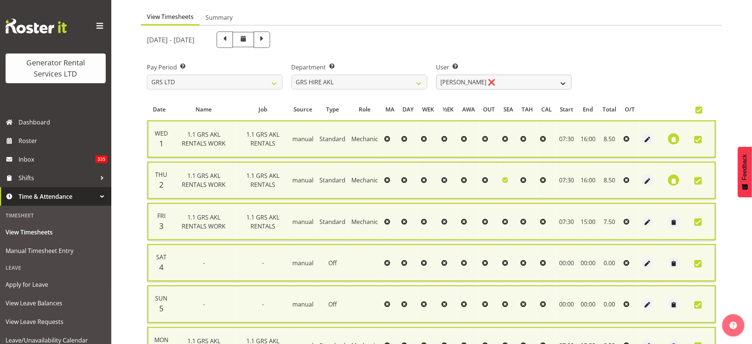
scroll to position [0, 0]
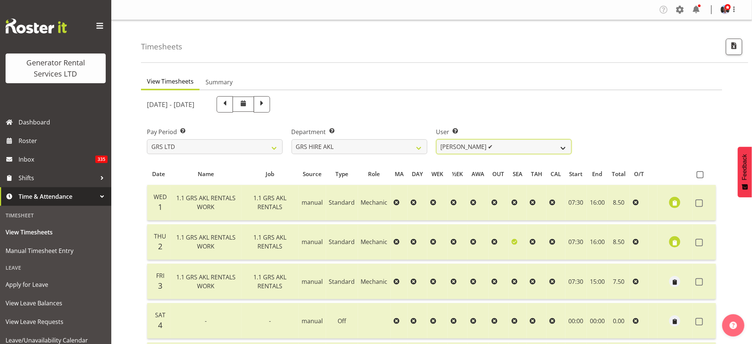
click at [562, 145] on select "[PERSON_NAME] ✔ [PERSON_NAME] ❌ [PERSON_NAME] ✔ [PERSON_NAME] ❌ [PERSON_NAME] ❌…" at bounding box center [504, 146] width 136 height 15
click at [436, 139] on select "[PERSON_NAME] ✔ [PERSON_NAME] ❌ [PERSON_NAME] ✔ [PERSON_NAME] ❌ [PERSON_NAME] ❌…" at bounding box center [504, 146] width 136 height 15
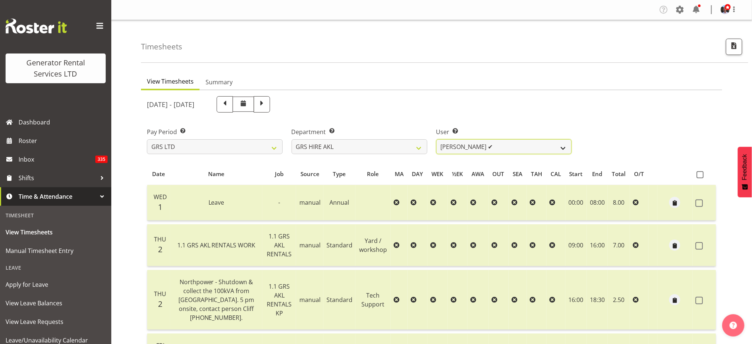
click at [562, 146] on select "[PERSON_NAME] ✔ [PERSON_NAME] ❌ [PERSON_NAME] ✔ [PERSON_NAME] ❌ [PERSON_NAME] ❌…" at bounding box center [504, 146] width 136 height 15
click at [436, 139] on select "[PERSON_NAME] ✔ [PERSON_NAME] ❌ [PERSON_NAME] ✔ [PERSON_NAME] ❌ [PERSON_NAME] ❌…" at bounding box center [504, 146] width 136 height 15
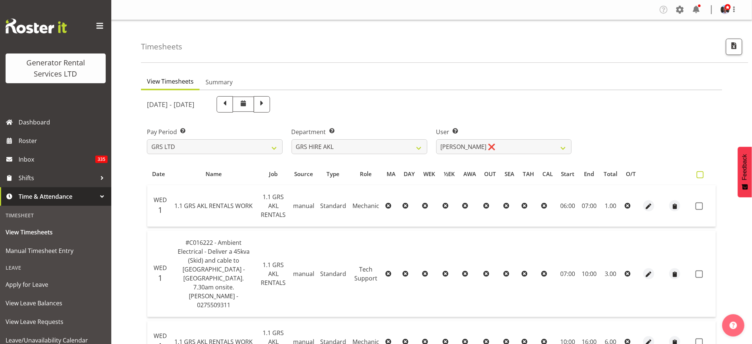
click at [701, 174] on span at bounding box center [700, 174] width 7 height 7
click at [701, 174] on input "checkbox" at bounding box center [699, 174] width 5 height 5
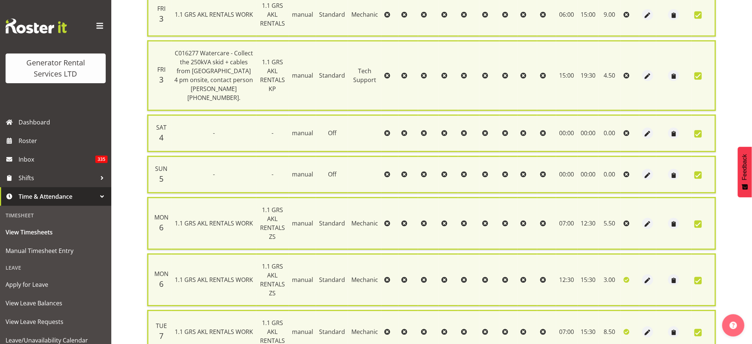
scroll to position [542, 0]
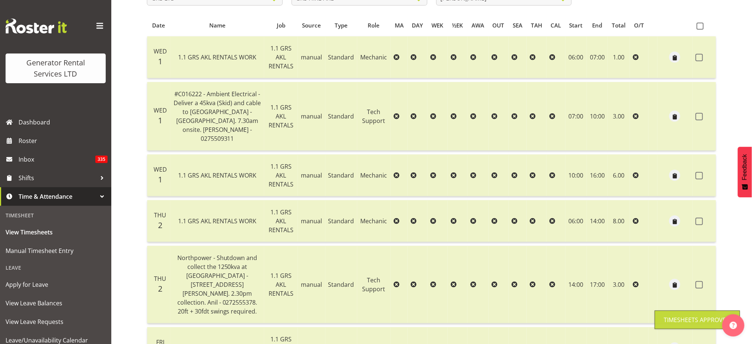
scroll to position [34, 0]
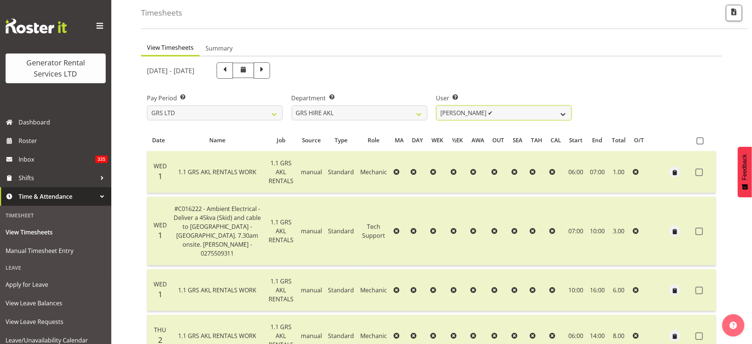
click at [562, 112] on select "[PERSON_NAME] ✔ [PERSON_NAME] ❌ [PERSON_NAME] ✔ [PERSON_NAME] ✔ [PERSON_NAME] ❌…" at bounding box center [504, 112] width 136 height 15
click at [436, 105] on select "[PERSON_NAME] ✔ [PERSON_NAME] ❌ [PERSON_NAME] ✔ [PERSON_NAME] ✔ [PERSON_NAME] ❌…" at bounding box center [504, 112] width 136 height 15
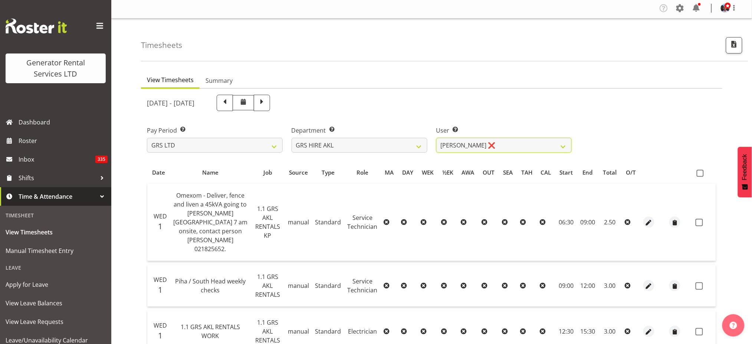
scroll to position [0, 0]
click at [701, 173] on span at bounding box center [700, 174] width 7 height 7
click at [701, 173] on input "checkbox" at bounding box center [699, 174] width 5 height 5
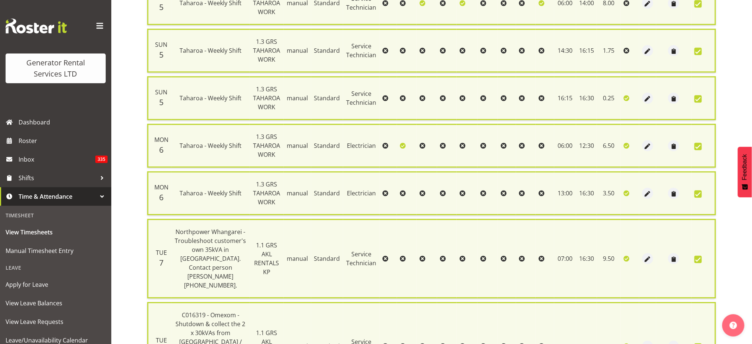
scroll to position [671, 0]
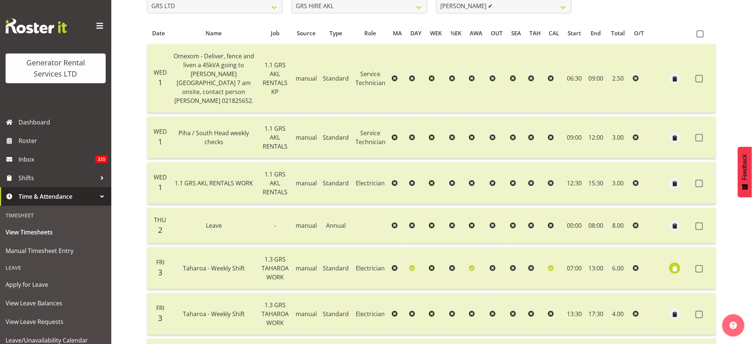
scroll to position [0, 0]
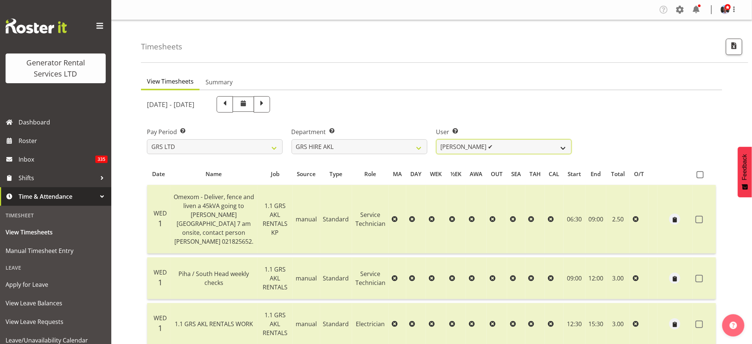
click at [563, 147] on select "[PERSON_NAME] ✔ [PERSON_NAME] ❌ [PERSON_NAME] ✔ [PERSON_NAME] ✔ [PERSON_NAME] ✔…" at bounding box center [504, 146] width 136 height 15
click at [436, 139] on select "[PERSON_NAME] ✔ [PERSON_NAME] ❌ [PERSON_NAME] ✔ [PERSON_NAME] ✔ [PERSON_NAME] ✔…" at bounding box center [504, 146] width 136 height 15
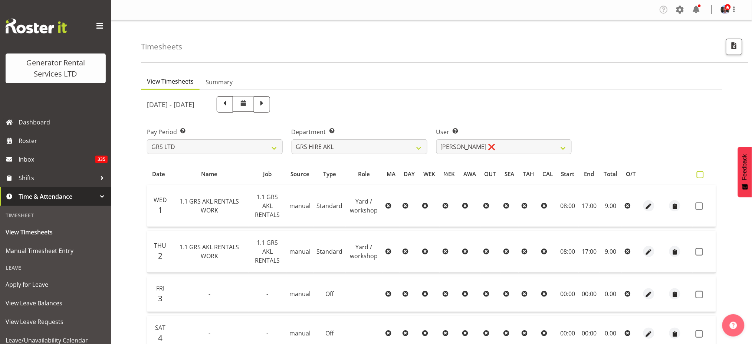
click at [700, 175] on span at bounding box center [700, 174] width 7 height 7
click at [700, 175] on input "checkbox" at bounding box center [699, 174] width 5 height 5
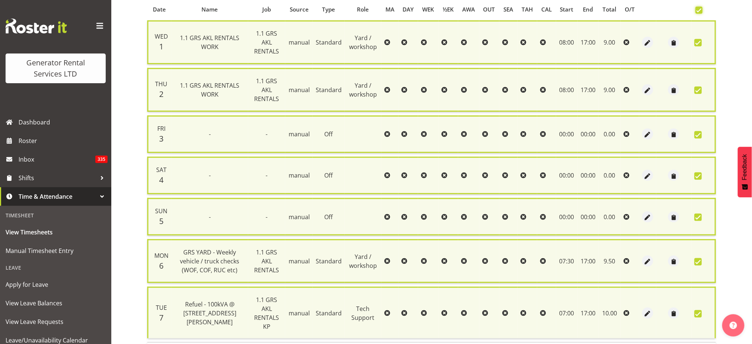
scroll to position [192, 0]
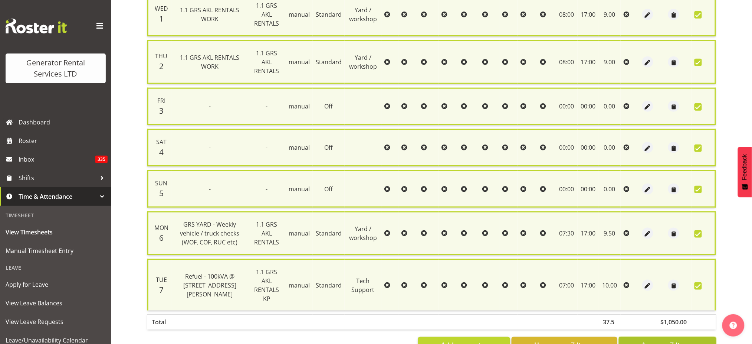
click at [658, 340] on span "Approve 7 Items" at bounding box center [667, 345] width 52 height 10
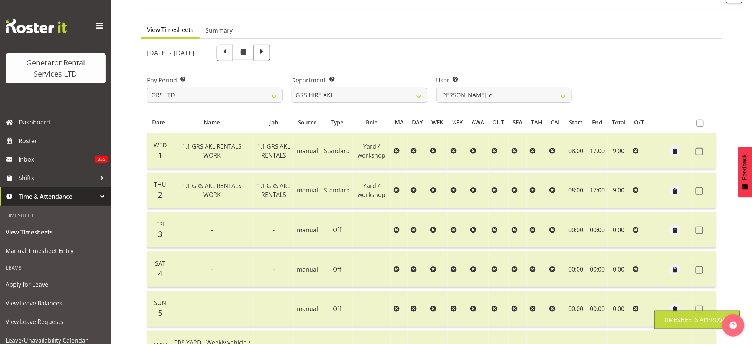
scroll to position [0, 0]
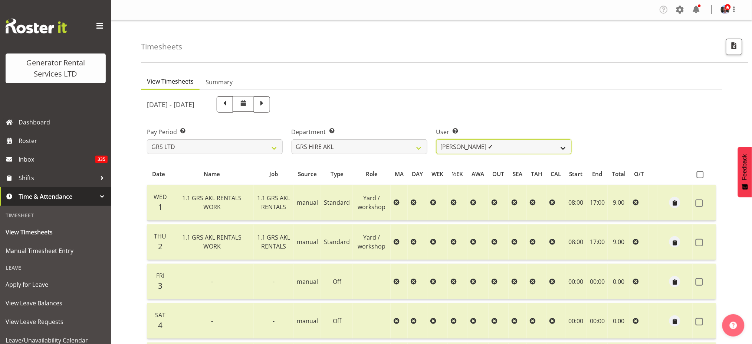
click at [564, 147] on select "[PERSON_NAME] ✔ [PERSON_NAME] ❌ [PERSON_NAME] ✔ [PERSON_NAME] ✔ [PERSON_NAME] ✔…" at bounding box center [504, 146] width 136 height 15
click at [436, 139] on select "[PERSON_NAME] ✔ [PERSON_NAME] ❌ [PERSON_NAME] ✔ [PERSON_NAME] ✔ [PERSON_NAME] ✔…" at bounding box center [504, 146] width 136 height 15
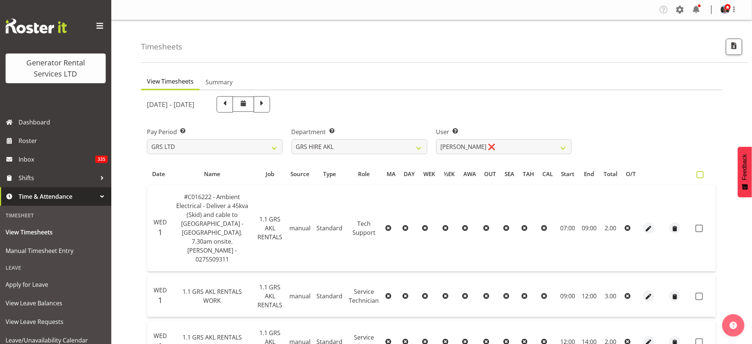
drag, startPoint x: 702, startPoint y: 174, endPoint x: 698, endPoint y: 175, distance: 4.0
click at [701, 174] on span at bounding box center [700, 174] width 7 height 7
click at [701, 174] on input "checkbox" at bounding box center [699, 174] width 5 height 5
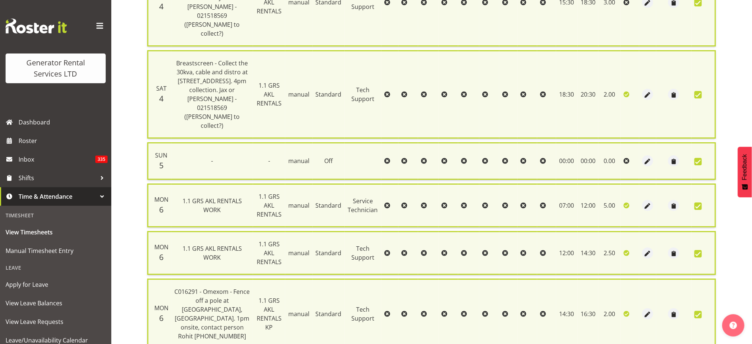
scroll to position [935, 0]
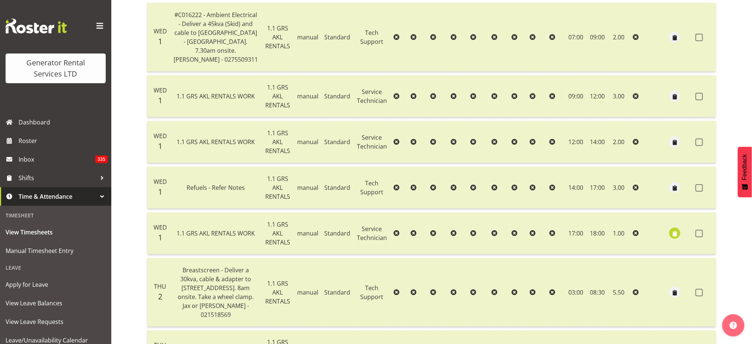
scroll to position [96, 0]
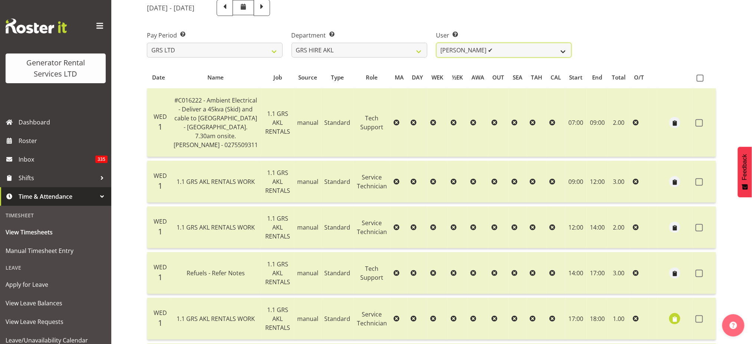
click at [564, 50] on select "[PERSON_NAME] ✔ [PERSON_NAME] ❌ [PERSON_NAME] ✔ [PERSON_NAME] ✔ [PERSON_NAME] ✔…" at bounding box center [504, 50] width 136 height 15
click at [436, 43] on select "[PERSON_NAME] ✔ [PERSON_NAME] ❌ [PERSON_NAME] ✔ [PERSON_NAME] ✔ [PERSON_NAME] ✔…" at bounding box center [504, 50] width 136 height 15
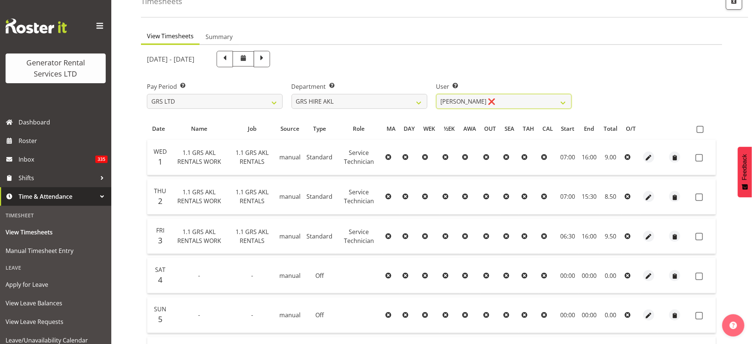
scroll to position [0, 0]
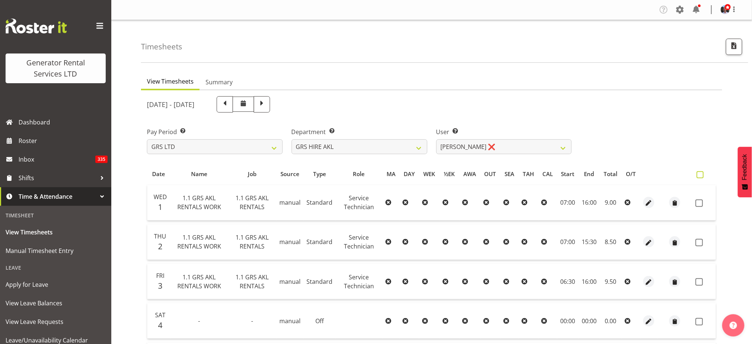
click at [698, 173] on span at bounding box center [700, 174] width 7 height 7
click at [698, 173] on input "checkbox" at bounding box center [699, 174] width 5 height 5
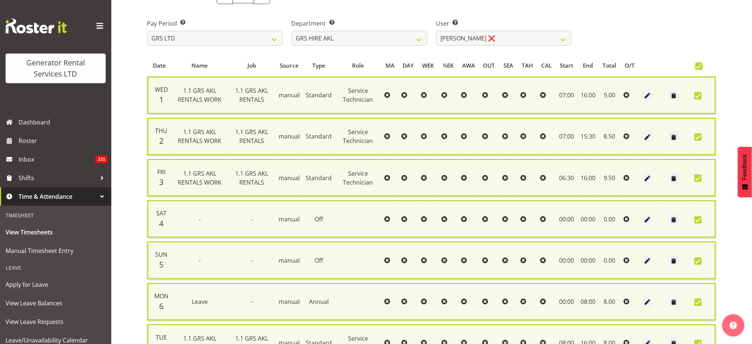
scroll to position [180, 0]
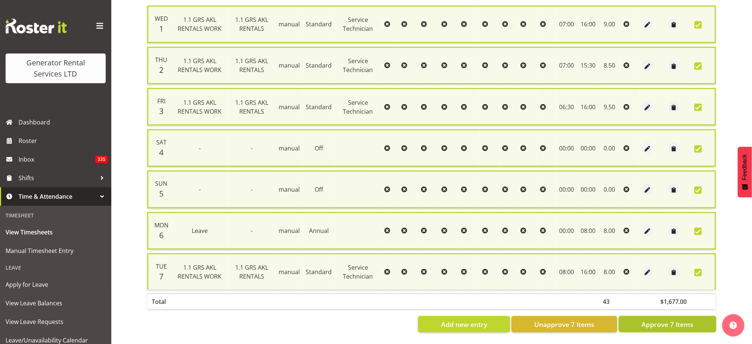
click at [656, 319] on span "Approve 7 Items" at bounding box center [667, 324] width 52 height 10
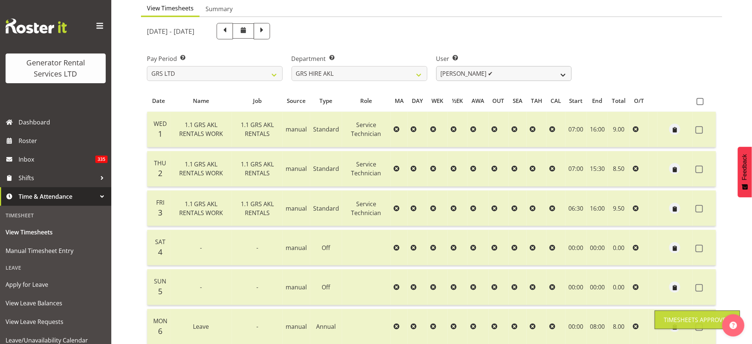
scroll to position [0, 0]
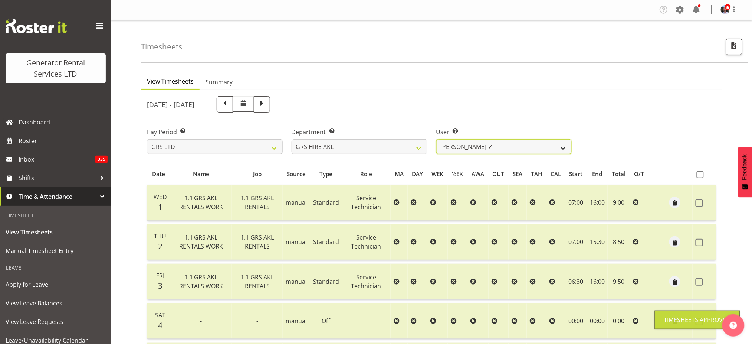
click at [562, 146] on select "[PERSON_NAME] ✔ [PERSON_NAME] ❌ [PERSON_NAME] ✔ [PERSON_NAME] ✔ [PERSON_NAME] ✔…" at bounding box center [504, 146] width 136 height 15
click at [436, 139] on select "[PERSON_NAME] ✔ [PERSON_NAME] ❌ [PERSON_NAME] ✔ [PERSON_NAME] ✔ [PERSON_NAME] ✔…" at bounding box center [504, 146] width 136 height 15
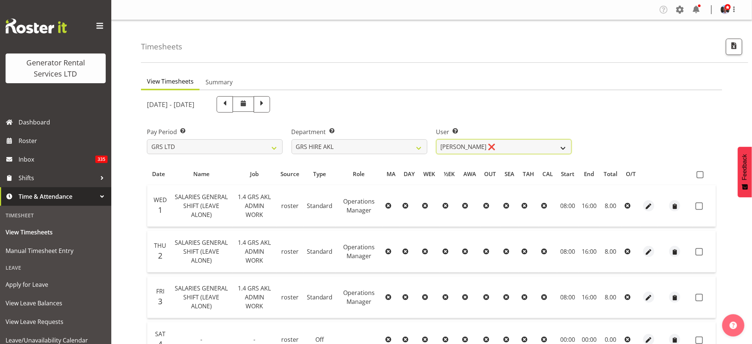
click at [563, 144] on select "[PERSON_NAME] ✔ [PERSON_NAME] ❌ [PERSON_NAME] ✔ [PERSON_NAME] ✔ [PERSON_NAME] ✔…" at bounding box center [504, 146] width 136 height 15
click at [436, 139] on select "[PERSON_NAME] ✔ [PERSON_NAME] ❌ [PERSON_NAME] ✔ [PERSON_NAME] ✔ [PERSON_NAME] ✔…" at bounding box center [504, 146] width 136 height 15
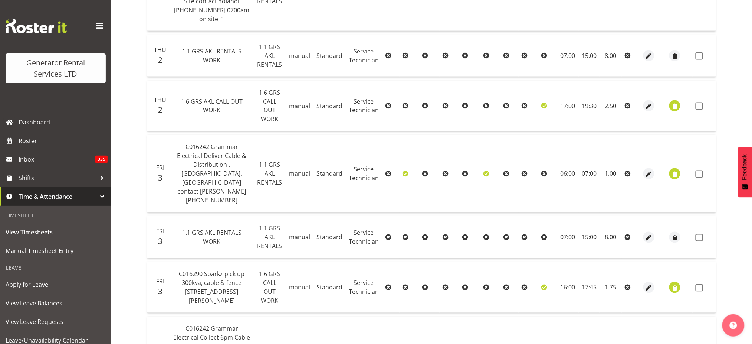
scroll to position [107, 0]
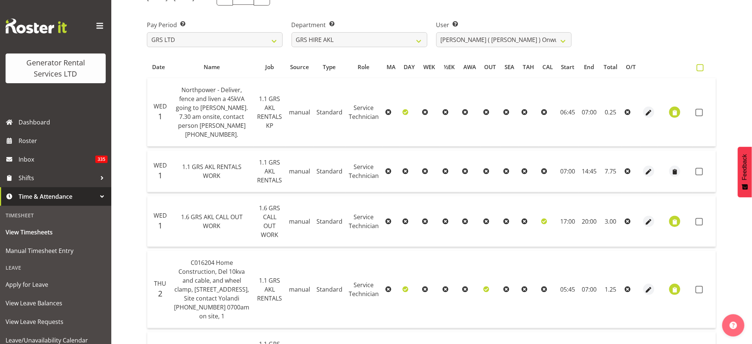
click at [698, 69] on span at bounding box center [700, 67] width 7 height 7
click at [698, 69] on input "checkbox" at bounding box center [699, 67] width 5 height 5
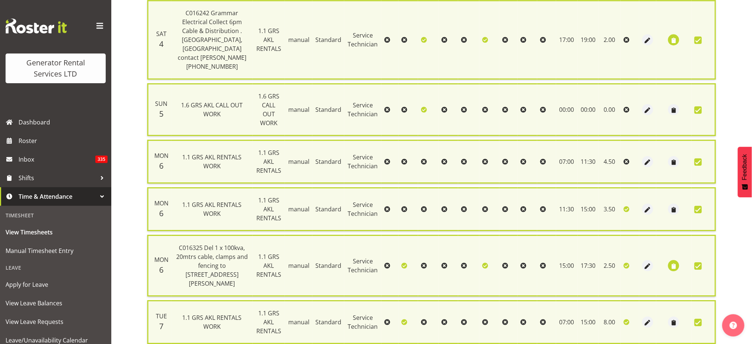
scroll to position [768, 0]
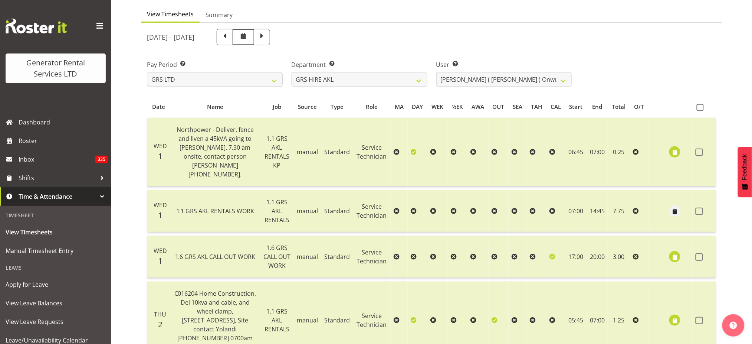
scroll to position [0, 0]
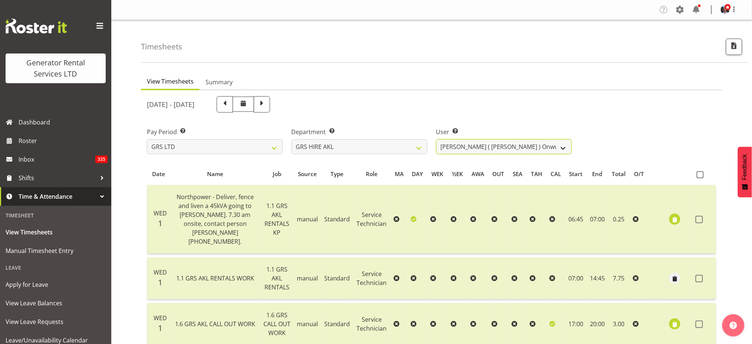
click at [565, 147] on select "[PERSON_NAME] ✔ [PERSON_NAME] ❌ [PERSON_NAME] ✔ [PERSON_NAME] ✔ [PERSON_NAME] ✔…" at bounding box center [504, 146] width 136 height 15
click at [436, 139] on select "[PERSON_NAME] ✔ [PERSON_NAME] ❌ [PERSON_NAME] ✔ [PERSON_NAME] ✔ [PERSON_NAME] ✔…" at bounding box center [504, 146] width 136 height 15
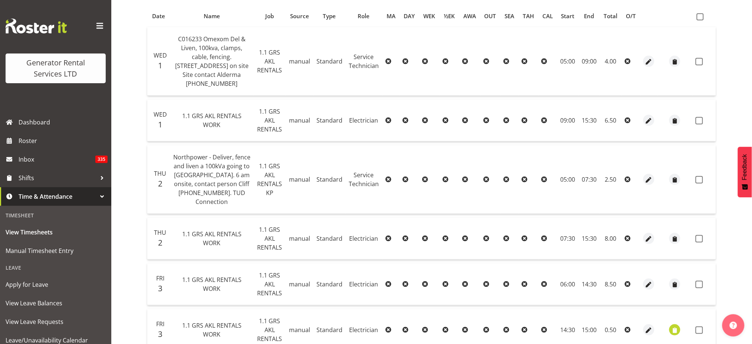
scroll to position [68, 0]
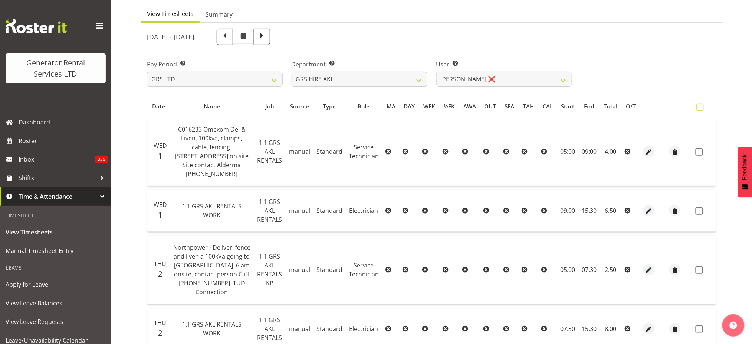
click at [702, 107] on span at bounding box center [700, 107] width 7 height 7
click at [702, 107] on input "checkbox" at bounding box center [699, 107] width 5 height 5
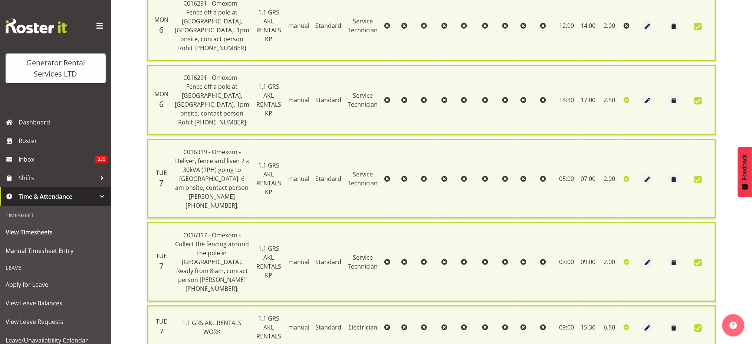
scroll to position [686, 0]
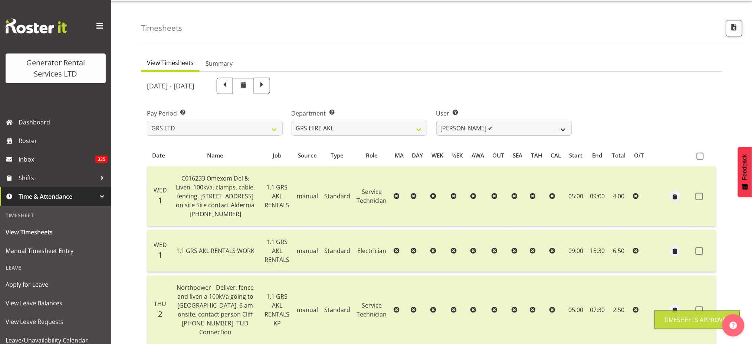
scroll to position [0, 0]
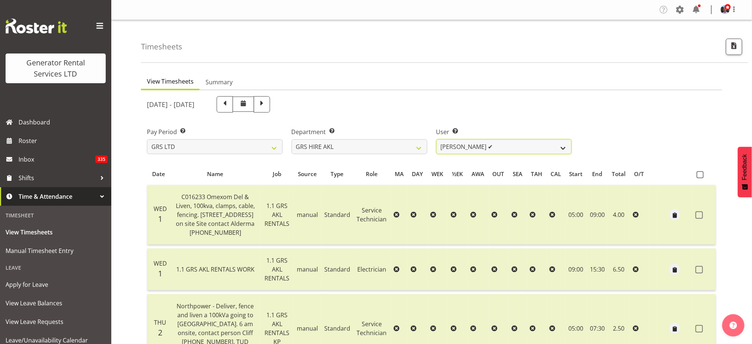
click at [561, 147] on select "[PERSON_NAME] ✔ [PERSON_NAME] ❌ [PERSON_NAME] ✔ [PERSON_NAME] ✔ [PERSON_NAME] ✔…" at bounding box center [504, 146] width 136 height 15
click at [436, 139] on select "[PERSON_NAME] ✔ [PERSON_NAME] ❌ [PERSON_NAME] ✔ [PERSON_NAME] ✔ [PERSON_NAME] ✔…" at bounding box center [504, 146] width 136 height 15
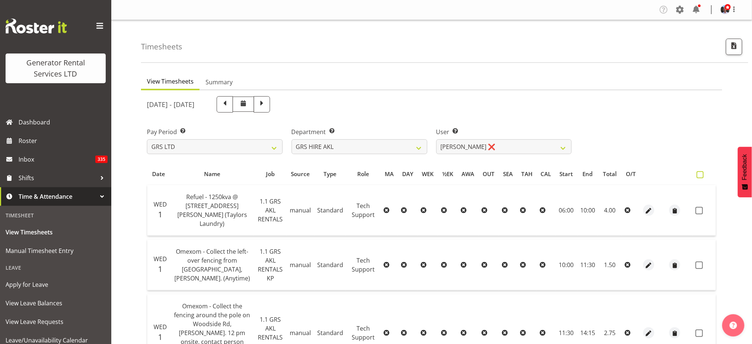
click at [699, 173] on span at bounding box center [700, 174] width 7 height 7
click at [699, 173] on input "checkbox" at bounding box center [699, 174] width 5 height 5
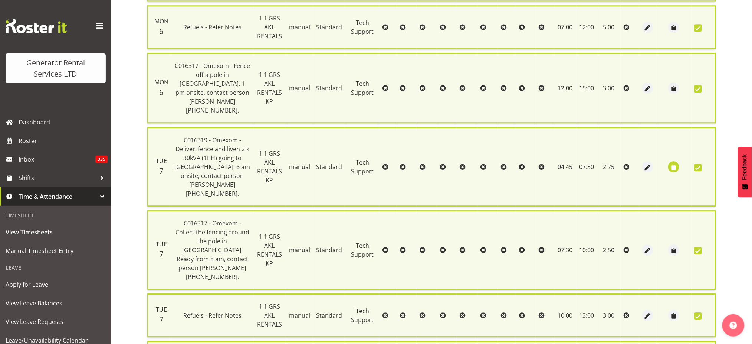
scroll to position [718, 0]
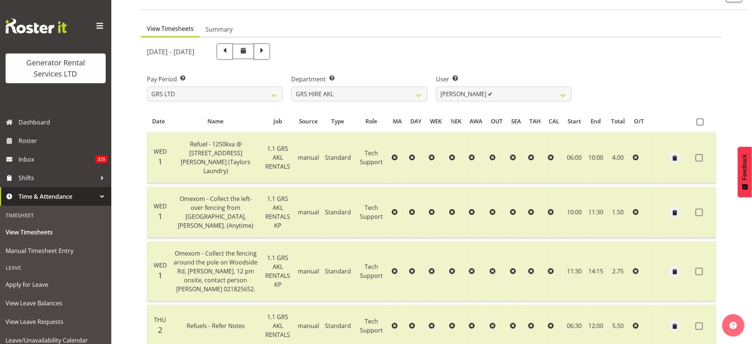
scroll to position [0, 0]
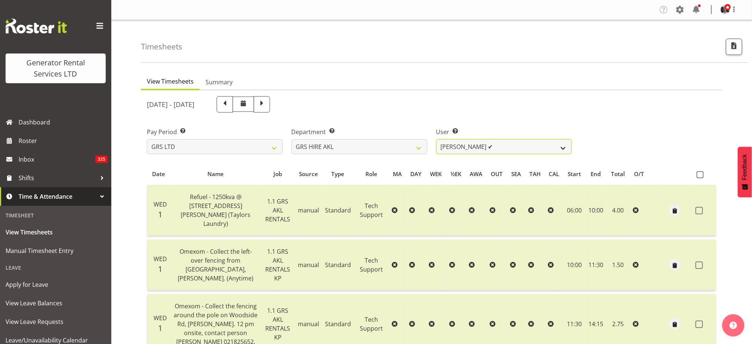
click at [561, 146] on select "[PERSON_NAME] ✔ [PERSON_NAME] ❌ [PERSON_NAME] ✔ [PERSON_NAME] ✔ [PERSON_NAME] ✔…" at bounding box center [504, 146] width 136 height 15
click at [436, 139] on select "[PERSON_NAME] ✔ [PERSON_NAME] ❌ [PERSON_NAME] ✔ [PERSON_NAME] ✔ [PERSON_NAME] ✔…" at bounding box center [504, 146] width 136 height 15
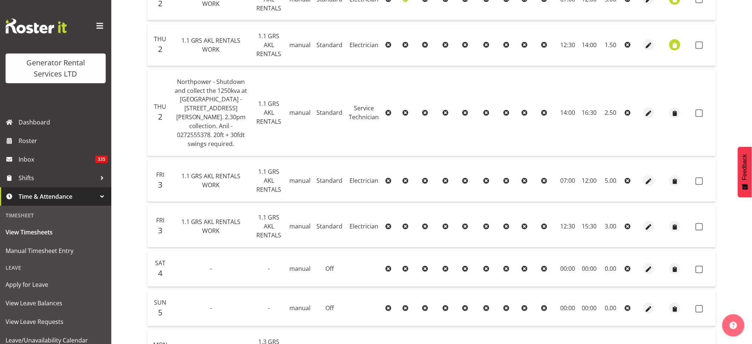
scroll to position [72, 0]
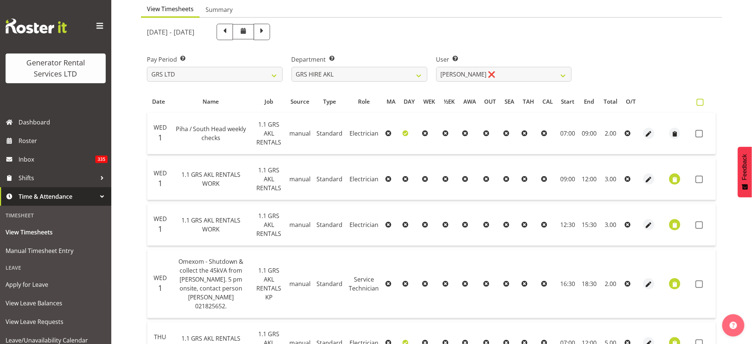
click at [703, 100] on span at bounding box center [700, 102] width 7 height 7
click at [702, 100] on input "checkbox" at bounding box center [699, 102] width 5 height 5
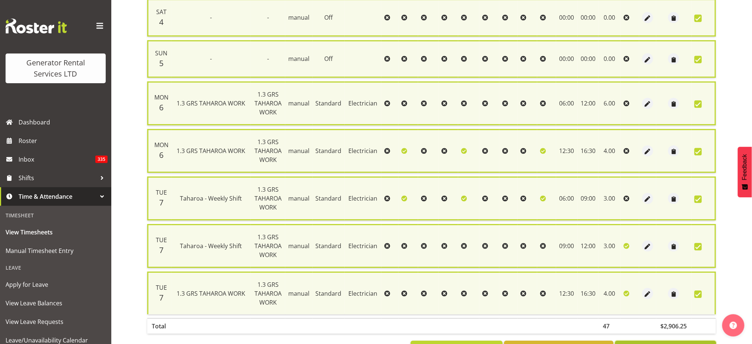
click at [650, 343] on span "Approve 16 Items" at bounding box center [666, 349] width 56 height 10
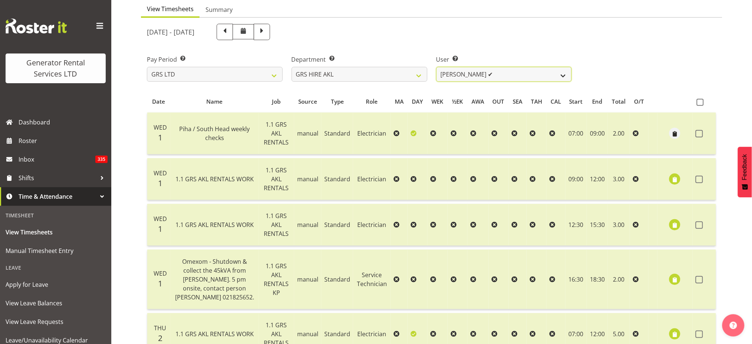
click at [561, 73] on select "[PERSON_NAME] ✔ [PERSON_NAME] ❌ [PERSON_NAME] ✔ [PERSON_NAME] ✔ [PERSON_NAME] ✔…" at bounding box center [504, 74] width 136 height 15
click at [436, 67] on select "[PERSON_NAME] ✔ [PERSON_NAME] ❌ [PERSON_NAME] ✔ [PERSON_NAME] ✔ [PERSON_NAME] ✔…" at bounding box center [504, 74] width 136 height 15
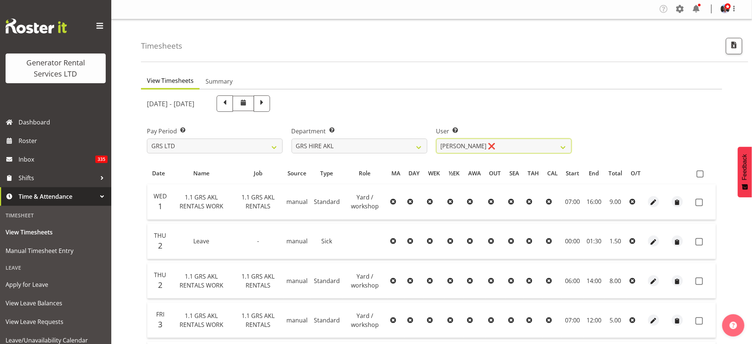
scroll to position [0, 0]
click at [700, 173] on span at bounding box center [700, 174] width 7 height 7
click at [700, 173] on input "checkbox" at bounding box center [699, 174] width 5 height 5
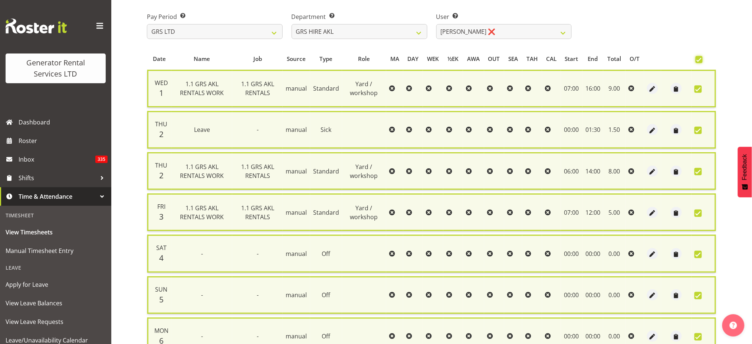
scroll to position [220, 0]
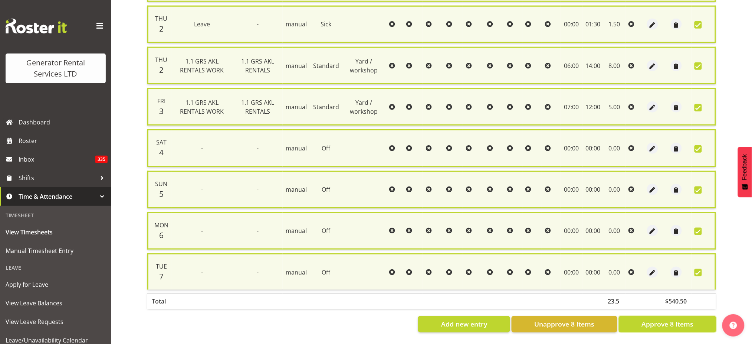
drag, startPoint x: 649, startPoint y: 313, endPoint x: 646, endPoint y: 308, distance: 5.9
click at [649, 319] on span "Approve 8 Items" at bounding box center [667, 324] width 52 height 10
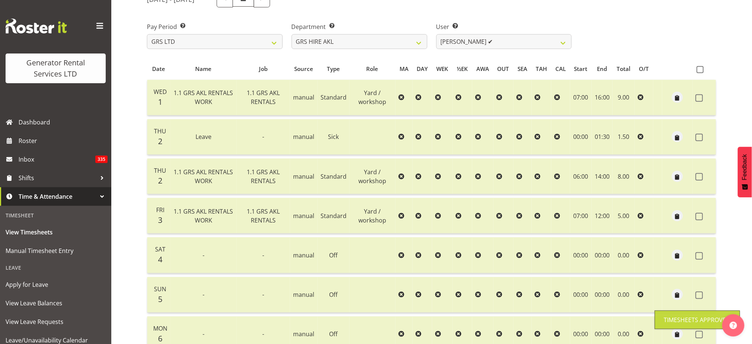
scroll to position [0, 0]
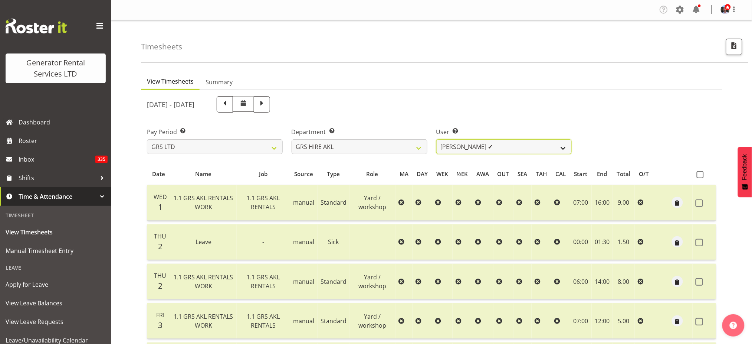
click at [564, 146] on select "[PERSON_NAME] ✔ [PERSON_NAME] ✔ [PERSON_NAME] ✔ [PERSON_NAME] ✔ [PERSON_NAME] ✔…" at bounding box center [504, 146] width 136 height 15
click at [624, 40] on div "Timesheets" at bounding box center [444, 41] width 607 height 43
